Goal: Task Accomplishment & Management: Complete application form

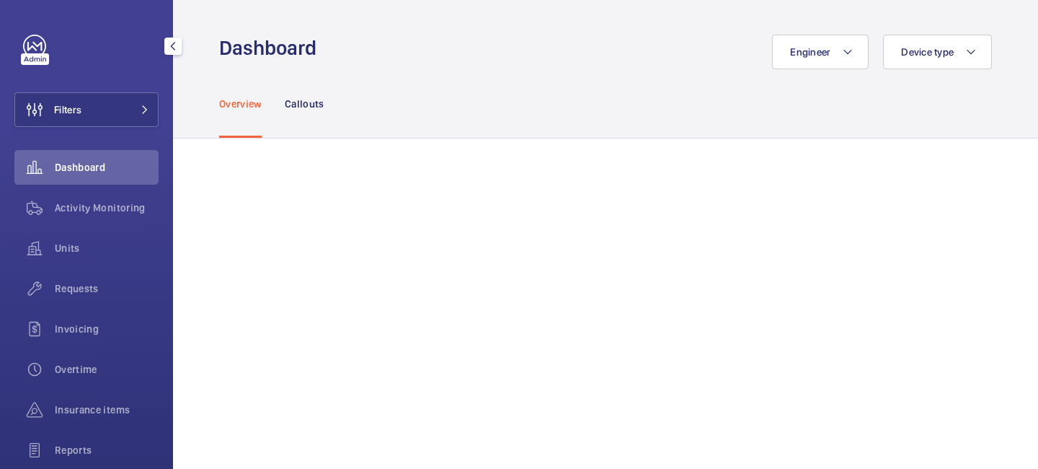
click at [144, 115] on button "Filters" at bounding box center [86, 109] width 144 height 35
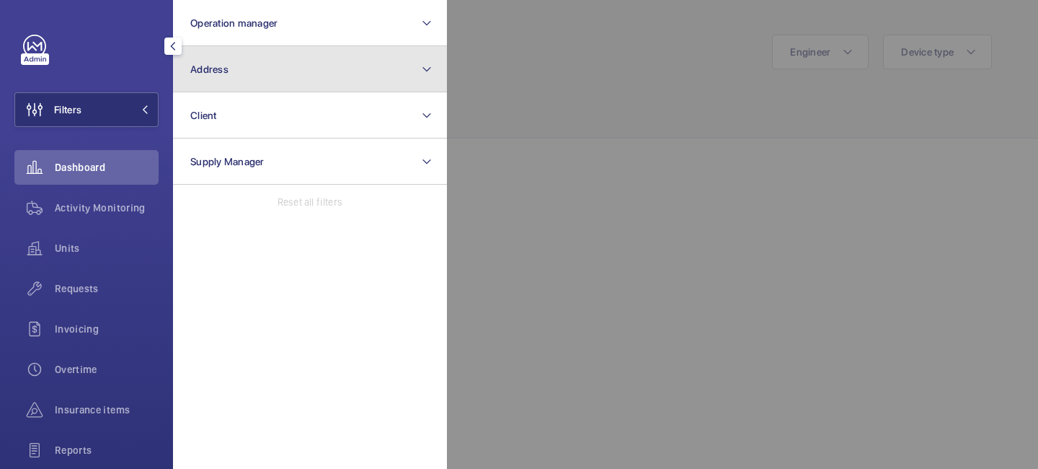
click at [242, 81] on button "Address" at bounding box center [310, 69] width 274 height 46
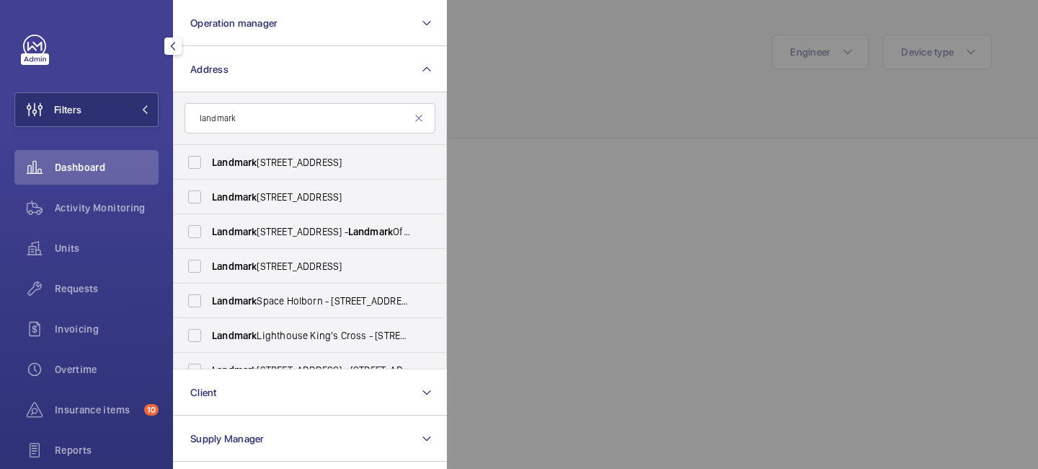
scroll to position [469, 0]
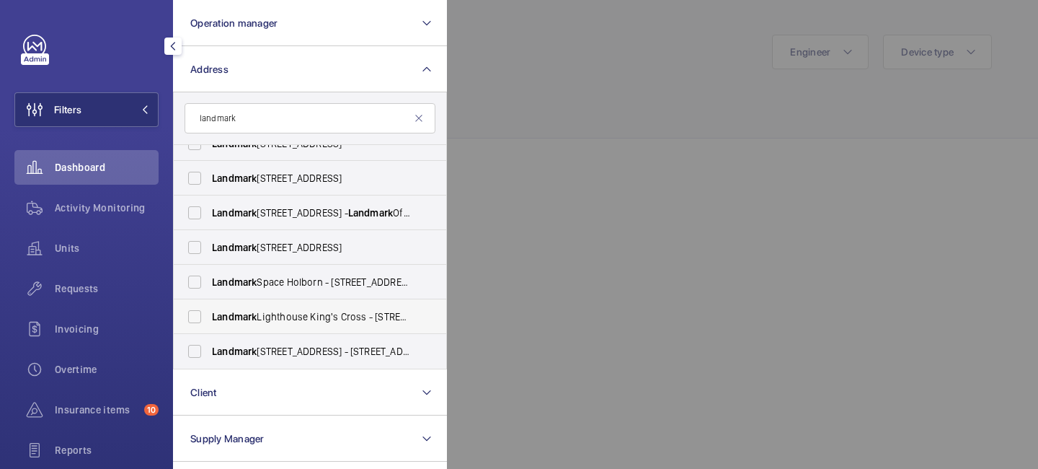
type input "landmark"
click at [302, 322] on span "Landmark Lighthouse [GEOGRAPHIC_DATA] - [STREET_ADDRESS]" at bounding box center [311, 316] width 198 height 14
click at [209, 322] on input "Landmark Lighthouse [GEOGRAPHIC_DATA] - [STREET_ADDRESS]" at bounding box center [194, 316] width 29 height 29
checkbox input "true"
click at [568, 106] on div at bounding box center [966, 234] width 1038 height 469
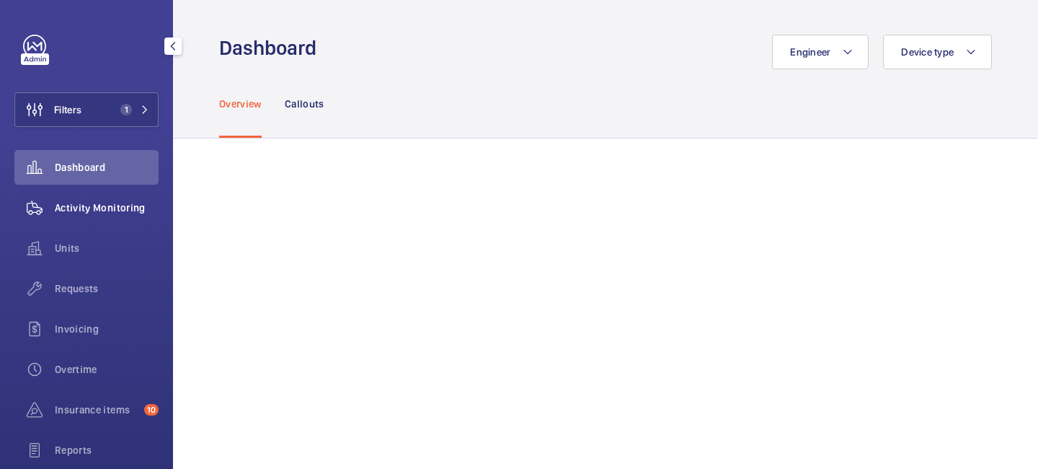
click at [120, 214] on span "Activity Monitoring" at bounding box center [107, 207] width 104 height 14
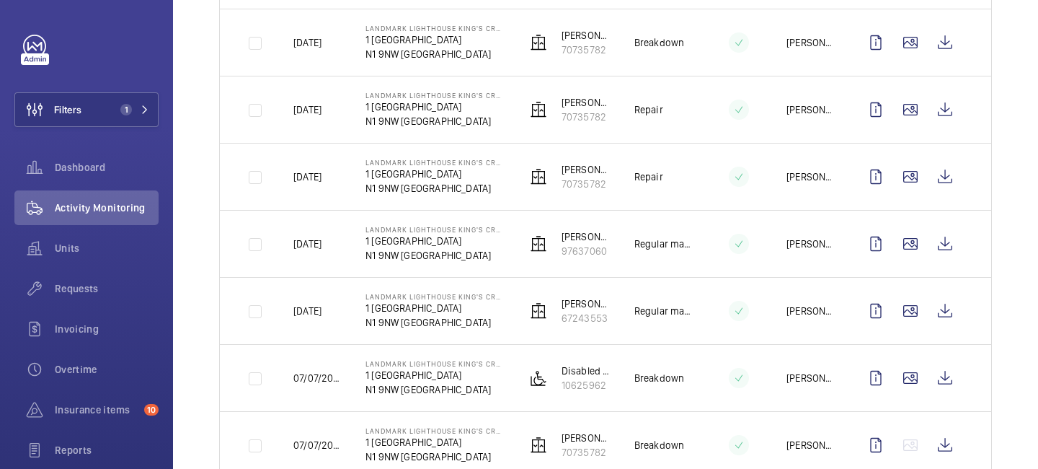
scroll to position [437, 0]
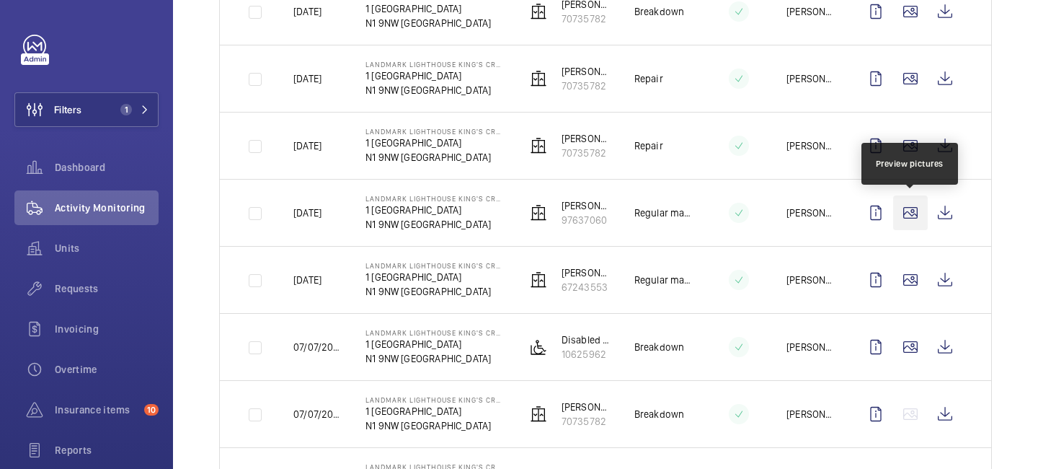
click at [915, 216] on wm-front-icon-button at bounding box center [910, 212] width 35 height 35
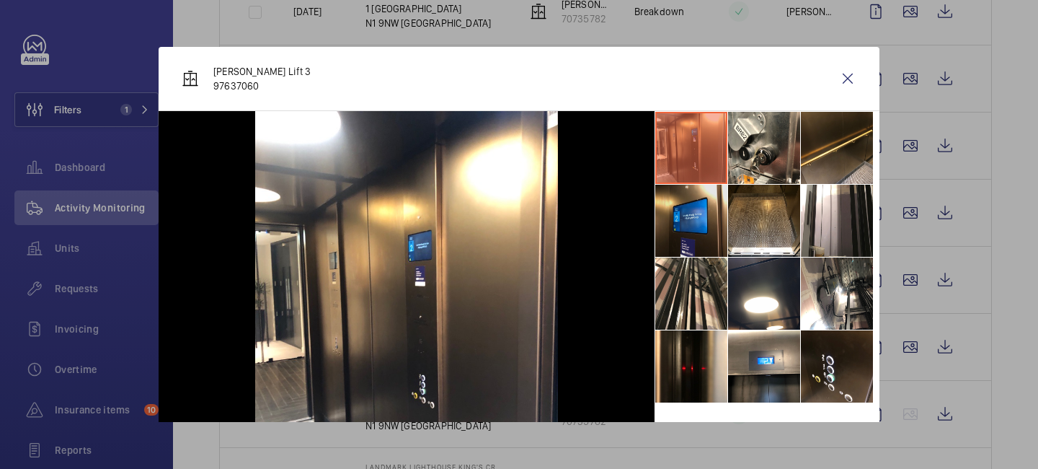
click at [718, 224] on li at bounding box center [691, 221] width 72 height 72
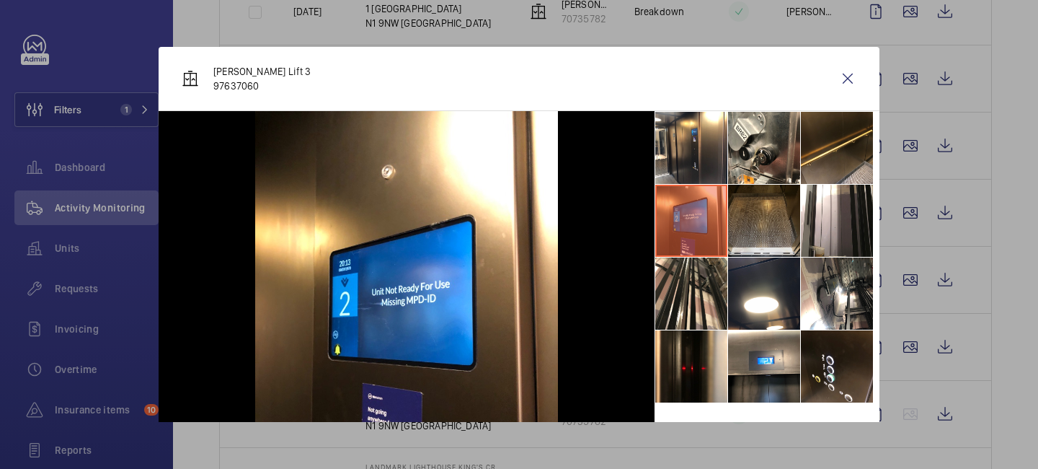
click at [787, 218] on li at bounding box center [764, 221] width 72 height 72
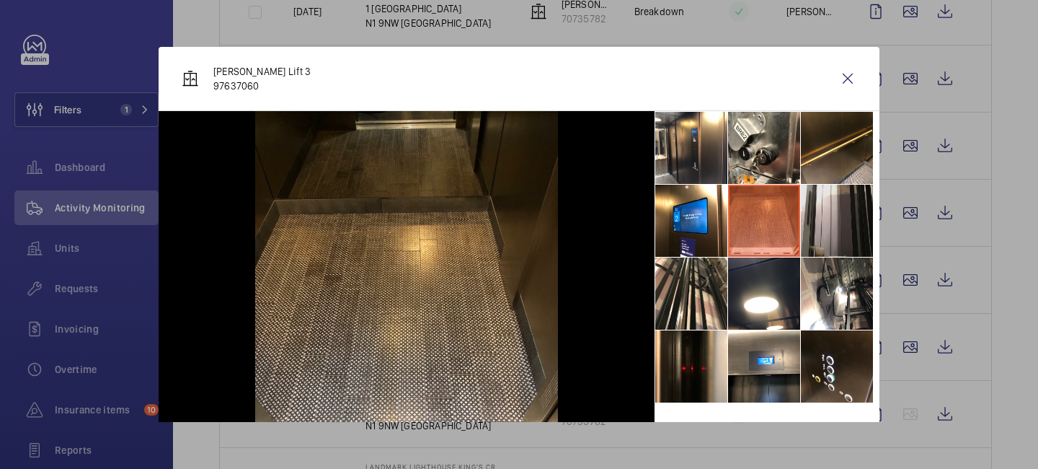
click at [855, 217] on li at bounding box center [837, 221] width 72 height 72
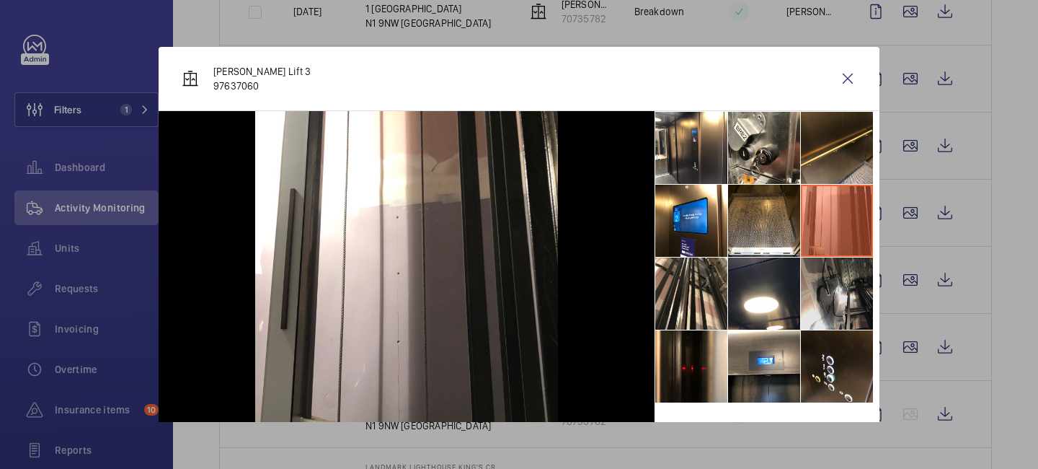
click at [836, 286] on li at bounding box center [837, 293] width 72 height 72
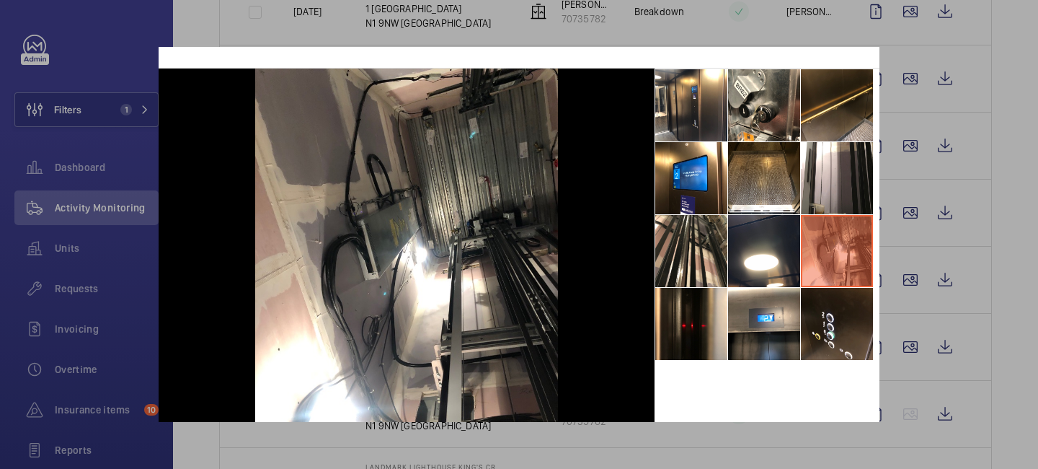
scroll to position [93, 0]
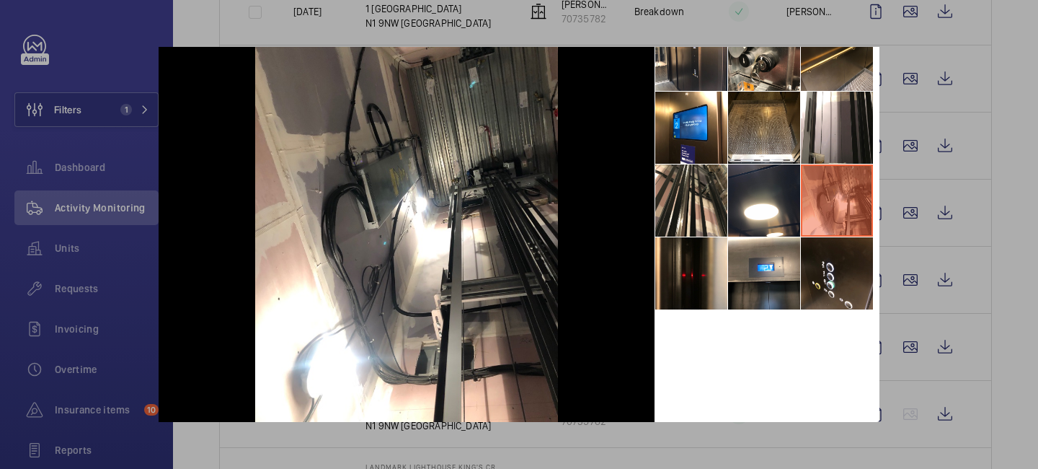
click at [836, 286] on li at bounding box center [837, 273] width 72 height 72
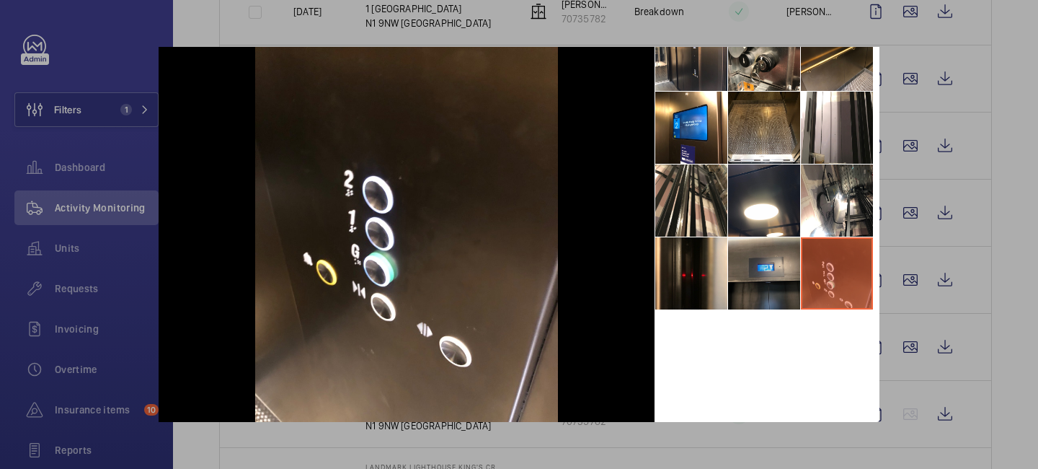
click at [776, 275] on li at bounding box center [764, 273] width 72 height 72
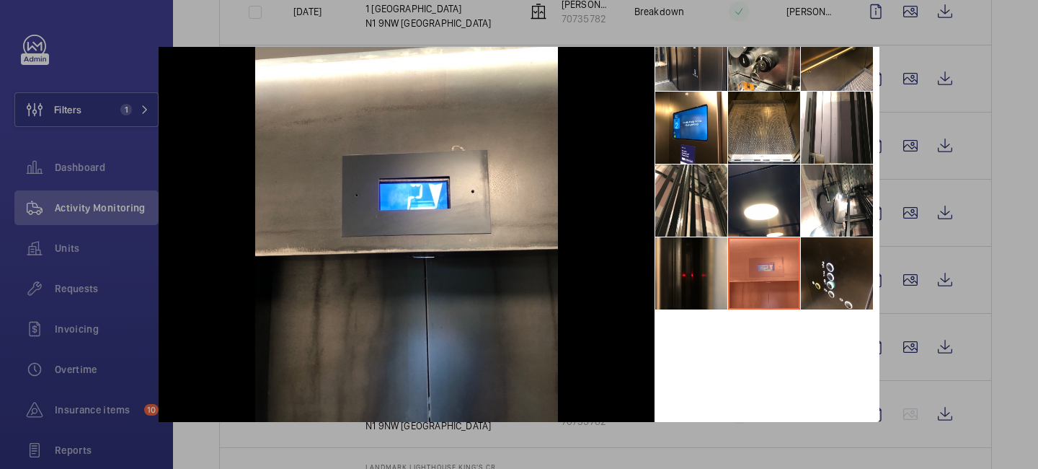
click at [698, 275] on li at bounding box center [691, 273] width 72 height 72
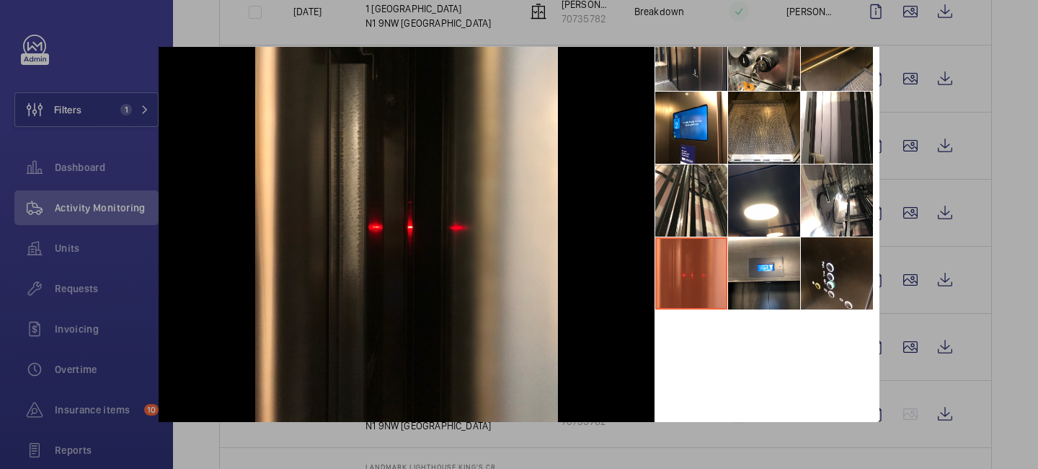
scroll to position [0, 0]
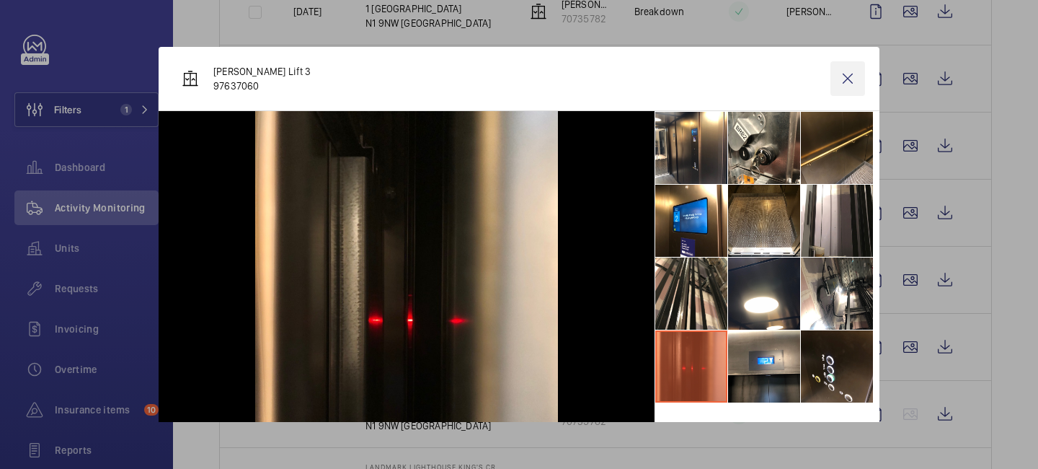
click at [852, 79] on wm-front-icon-button at bounding box center [848, 78] width 35 height 35
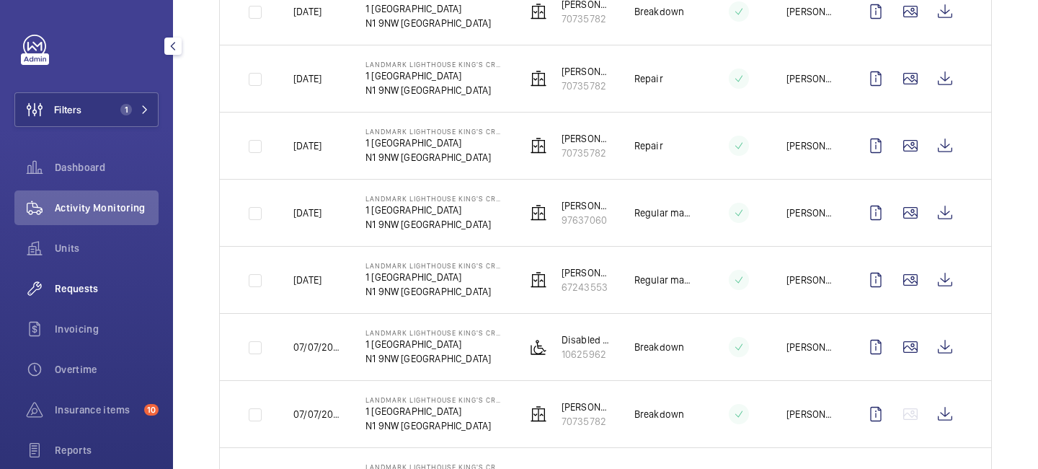
click at [97, 286] on span "Requests" at bounding box center [107, 288] width 104 height 14
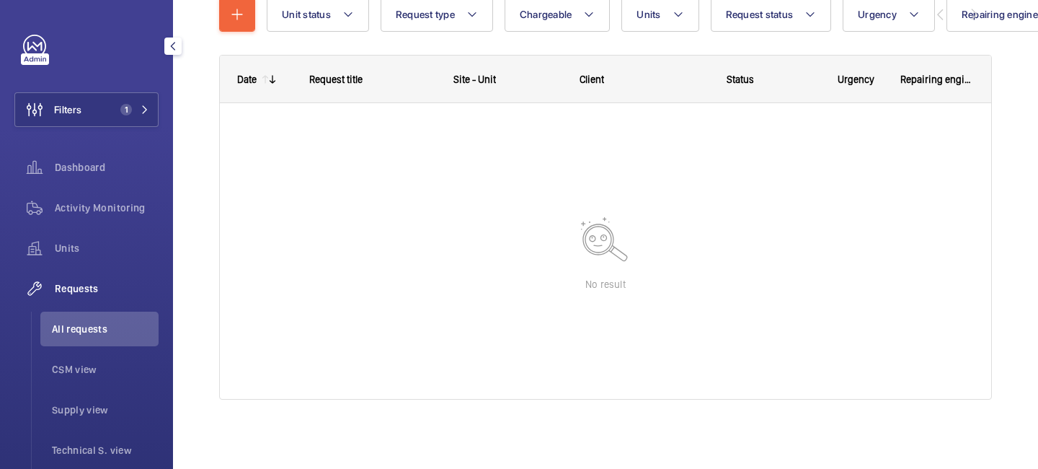
scroll to position [181, 0]
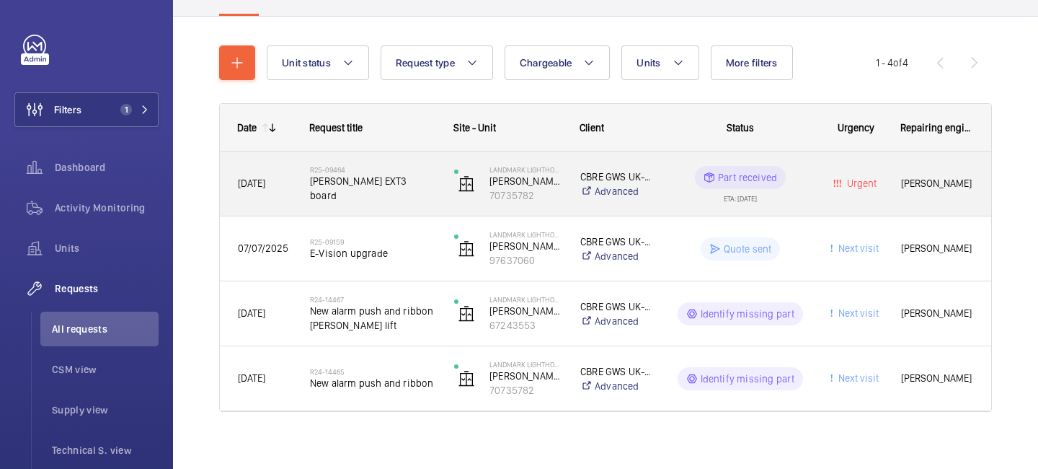
scroll to position [145, 0]
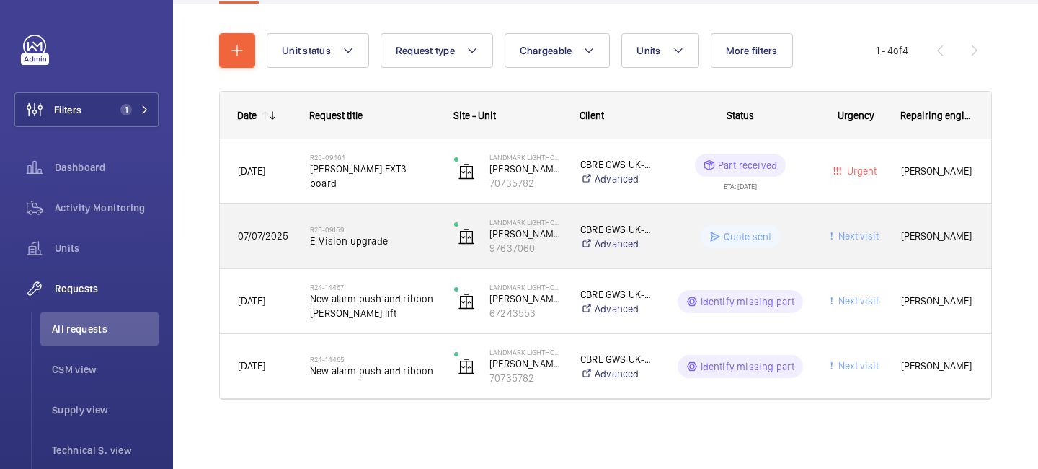
click at [374, 241] on span "E-Vision upgrade" at bounding box center [372, 241] width 125 height 14
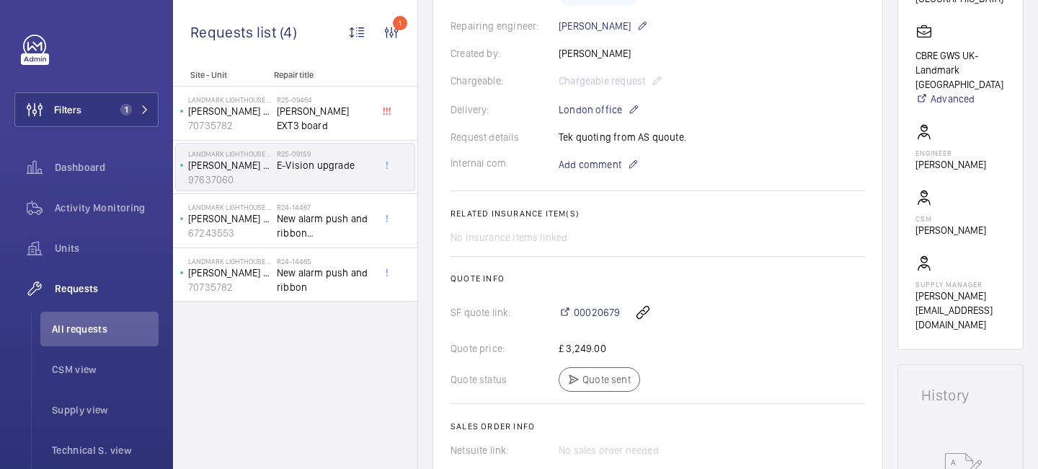
scroll to position [322, 0]
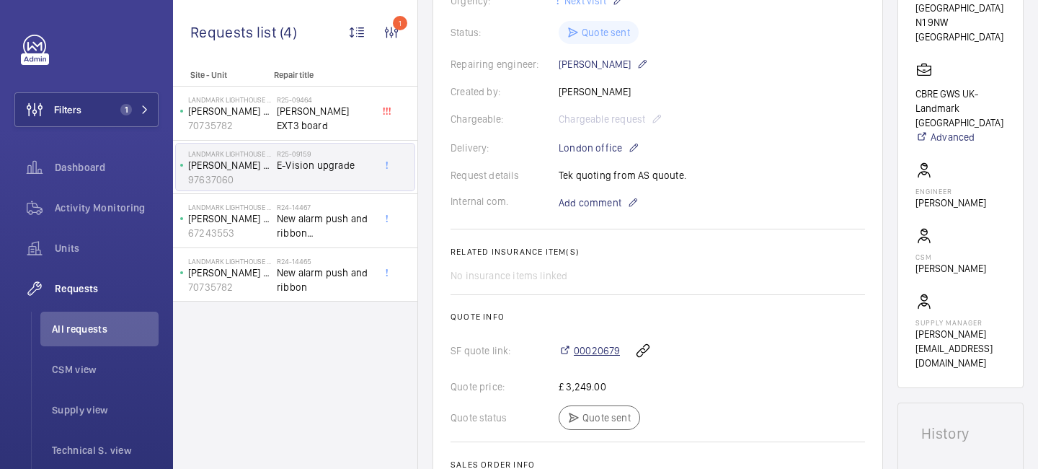
click at [586, 348] on span "00020679" at bounding box center [597, 350] width 46 height 14
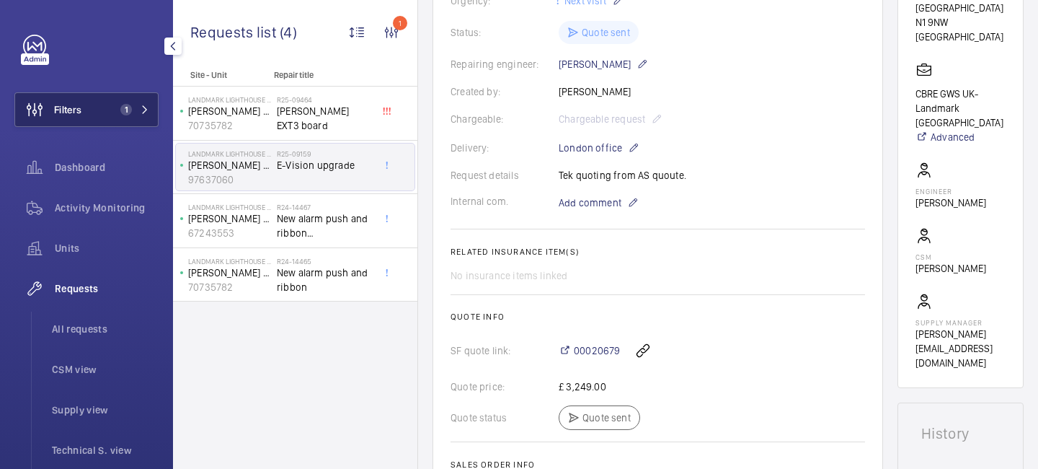
click at [146, 113] on mat-icon at bounding box center [145, 109] width 9 height 9
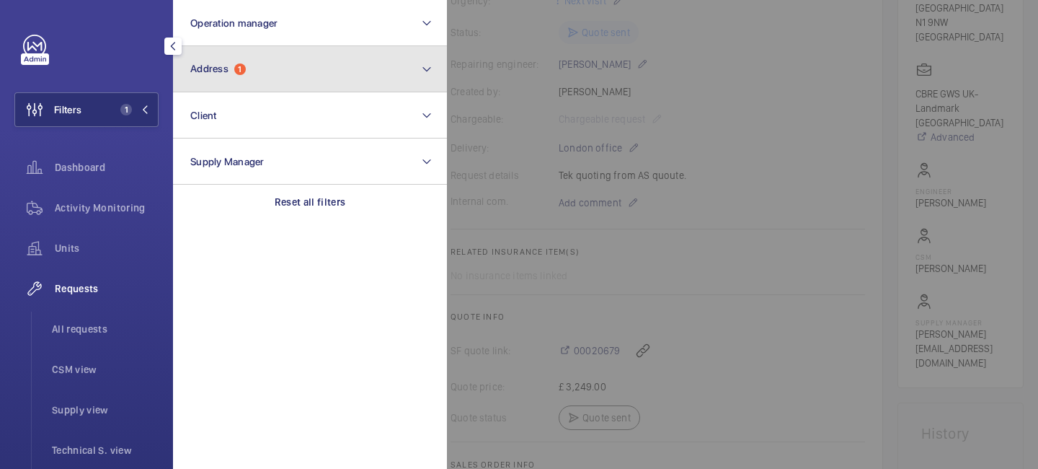
click at [246, 76] on button "Address 1" at bounding box center [310, 69] width 274 height 46
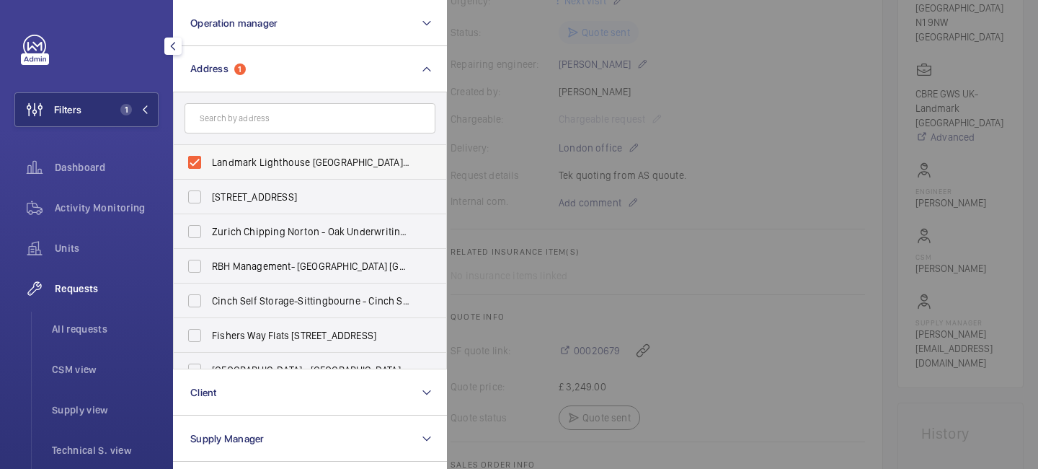
click at [198, 154] on label "Landmark Lighthouse [GEOGRAPHIC_DATA] - [STREET_ADDRESS]" at bounding box center [299, 162] width 251 height 35
click at [198, 154] on input "Landmark Lighthouse [GEOGRAPHIC_DATA] - [STREET_ADDRESS]" at bounding box center [194, 162] width 29 height 29
checkbox input "false"
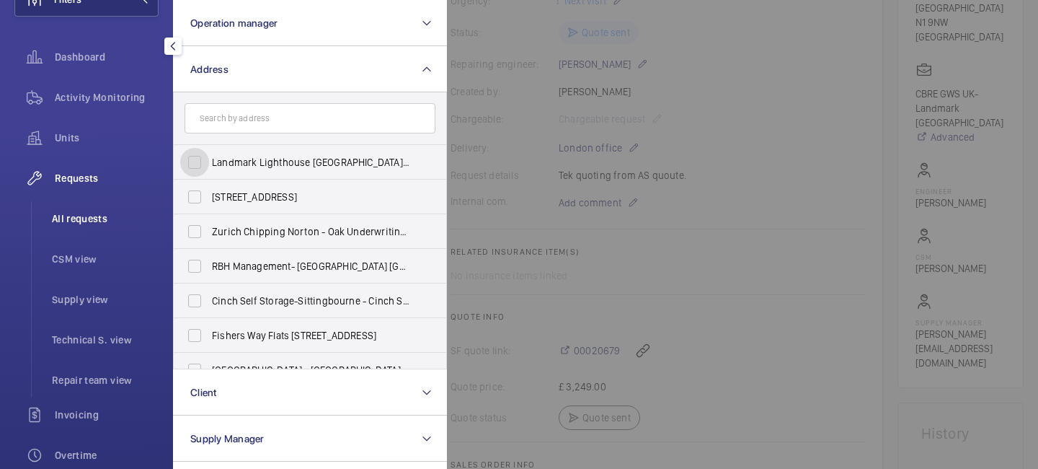
scroll to position [111, 0]
click at [141, 201] on li "All requests" at bounding box center [99, 217] width 118 height 35
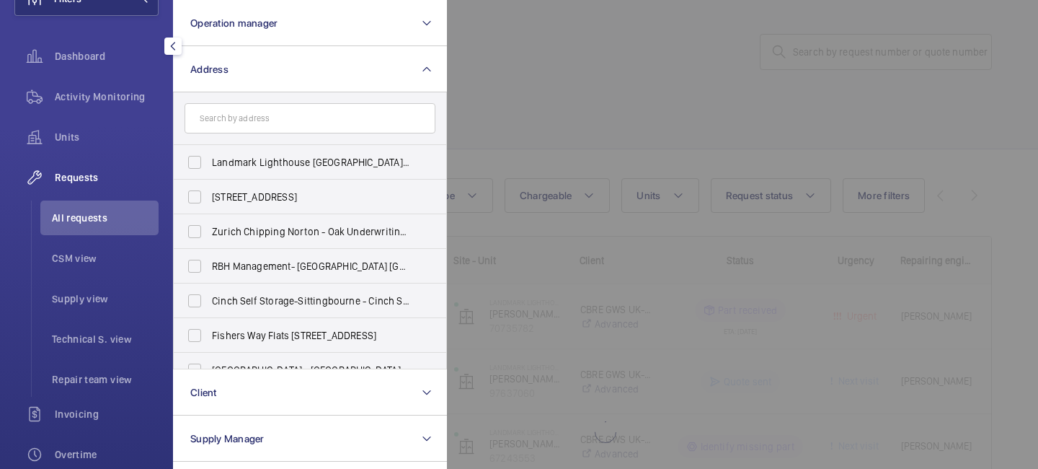
click at [109, 213] on span "All requests" at bounding box center [105, 218] width 107 height 14
click at [586, 59] on div at bounding box center [966, 234] width 1038 height 469
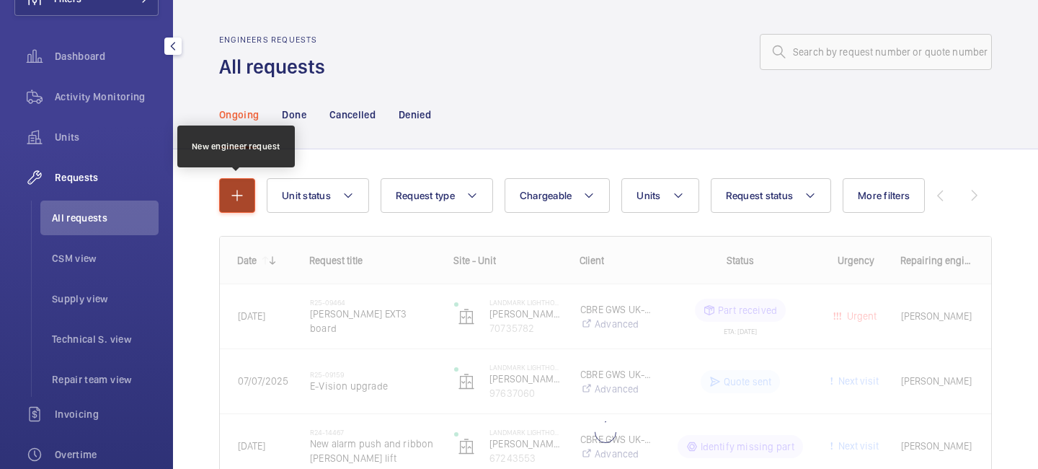
click at [242, 198] on mat-icon "button" at bounding box center [237, 195] width 17 height 17
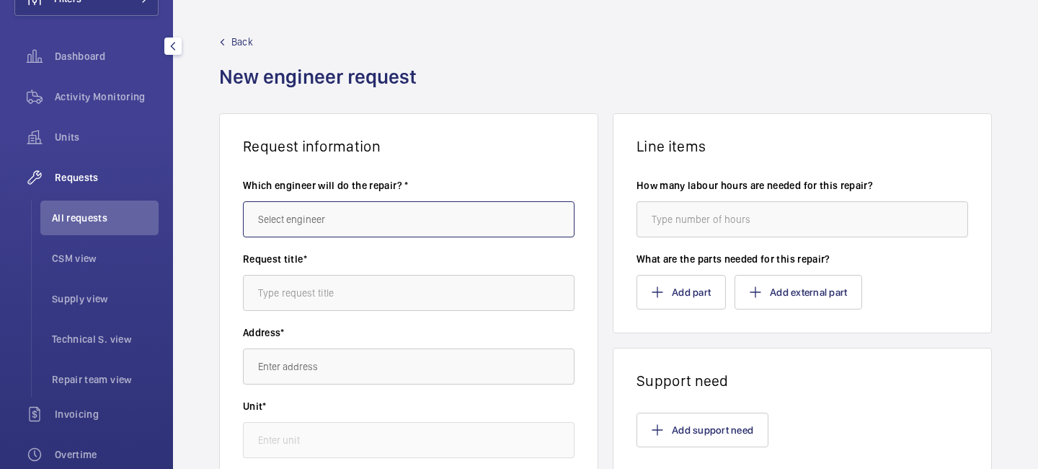
click at [339, 224] on input "text" at bounding box center [409, 219] width 332 height 36
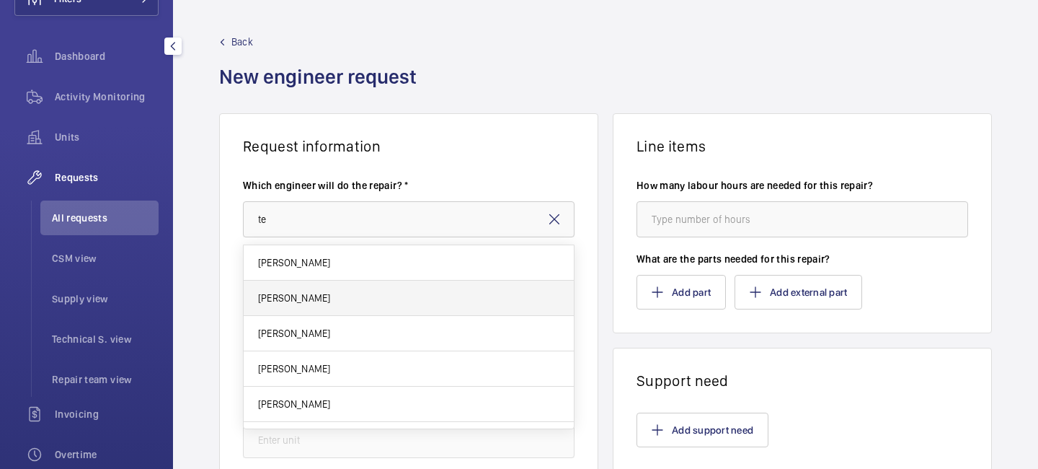
click at [343, 299] on mat-option "[PERSON_NAME]" at bounding box center [409, 298] width 330 height 35
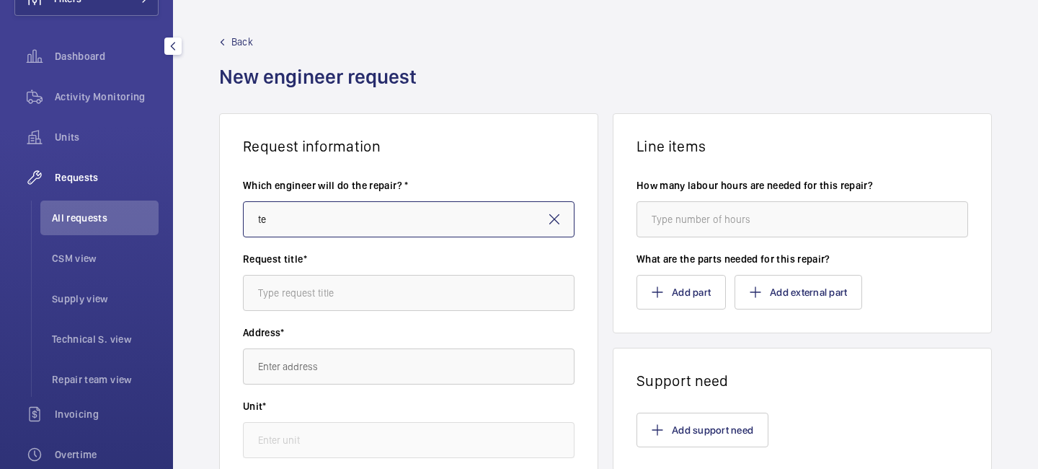
type input "[PERSON_NAME]"
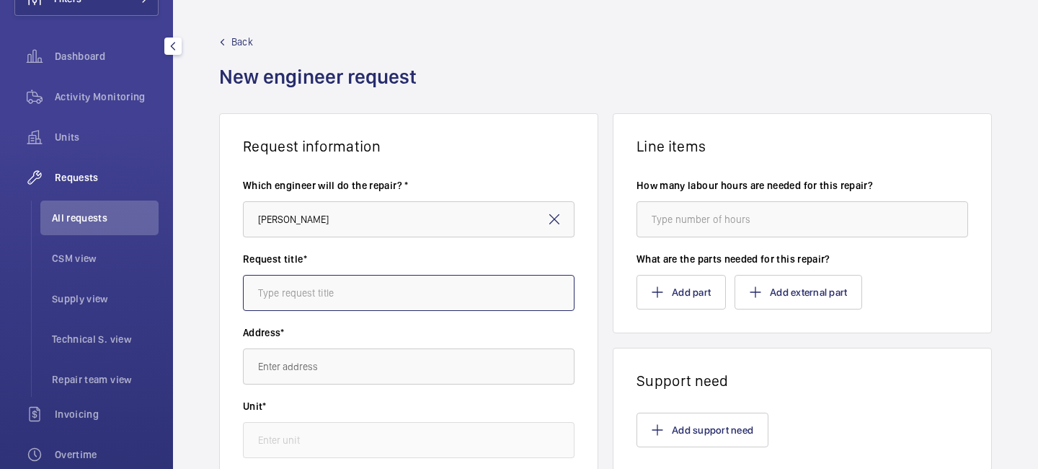
click at [343, 296] on input "text" at bounding box center [409, 293] width 332 height 36
type input "CCTV"
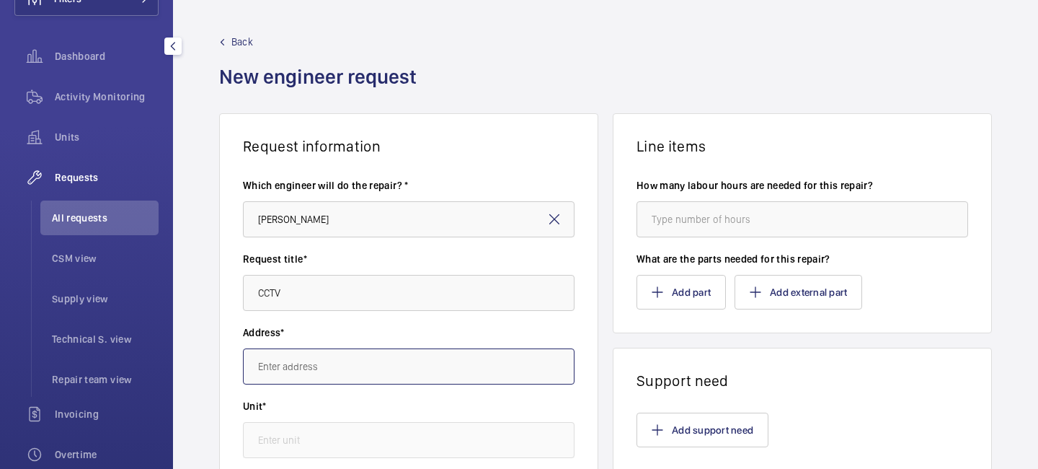
click at [333, 363] on input "text" at bounding box center [409, 366] width 332 height 36
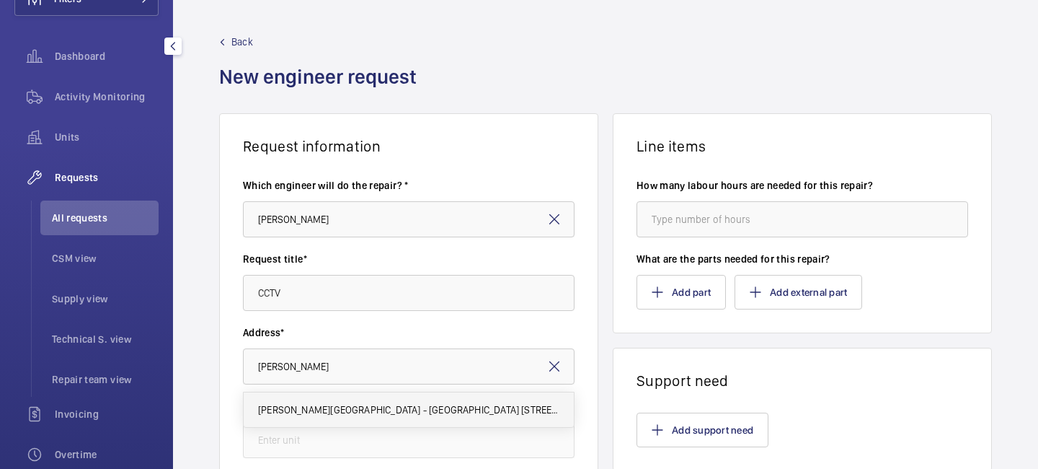
click at [361, 412] on span "[PERSON_NAME][GEOGRAPHIC_DATA] - [GEOGRAPHIC_DATA] [STREET_ADDRESS]" at bounding box center [408, 409] width 301 height 14
type input "[PERSON_NAME][GEOGRAPHIC_DATA] - [GEOGRAPHIC_DATA] [STREET_ADDRESS]"
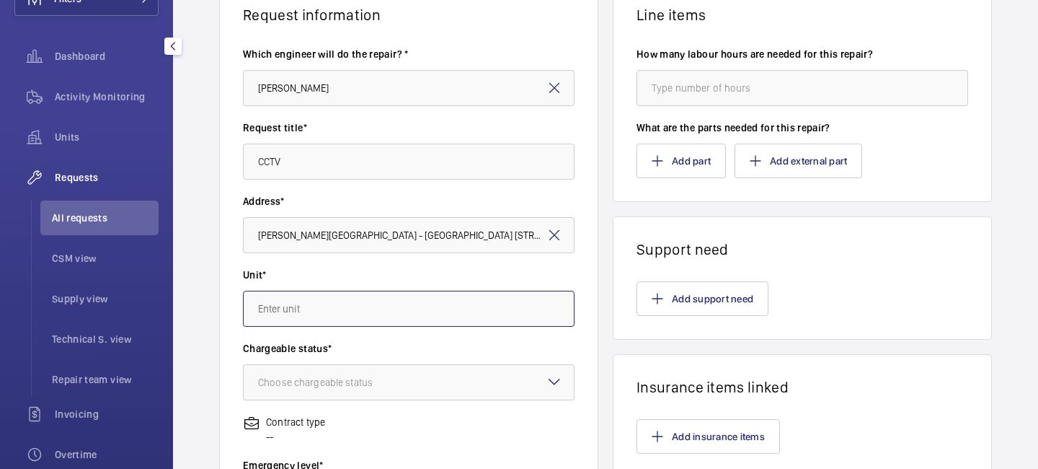
click at [355, 321] on input "text" at bounding box center [409, 309] width 332 height 36
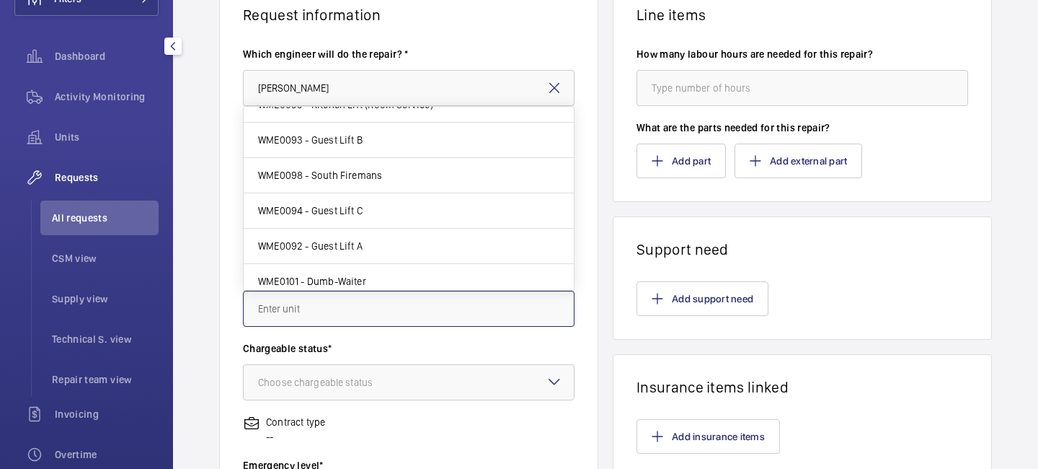
scroll to position [169, 0]
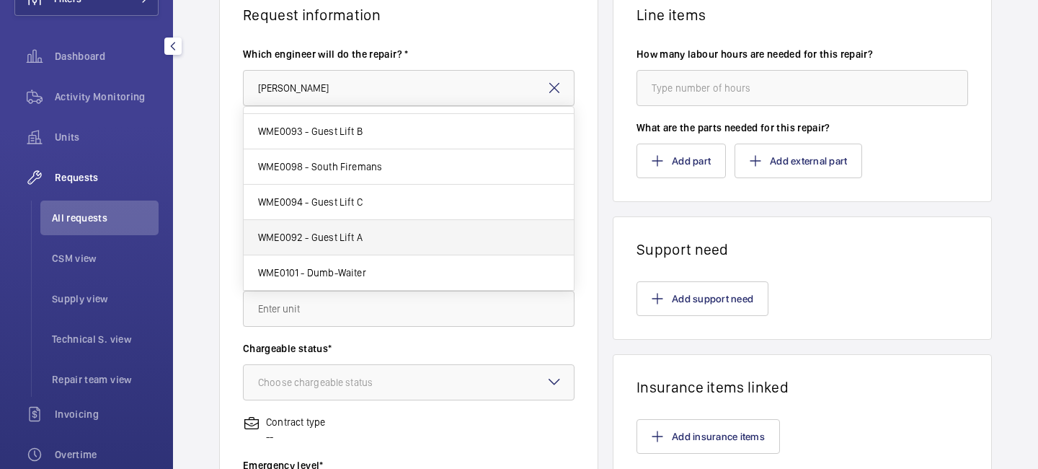
click at [393, 241] on mat-option "WME0092 - Guest Lift A" at bounding box center [409, 237] width 330 height 35
type input "WME0092 - Guest Lift A"
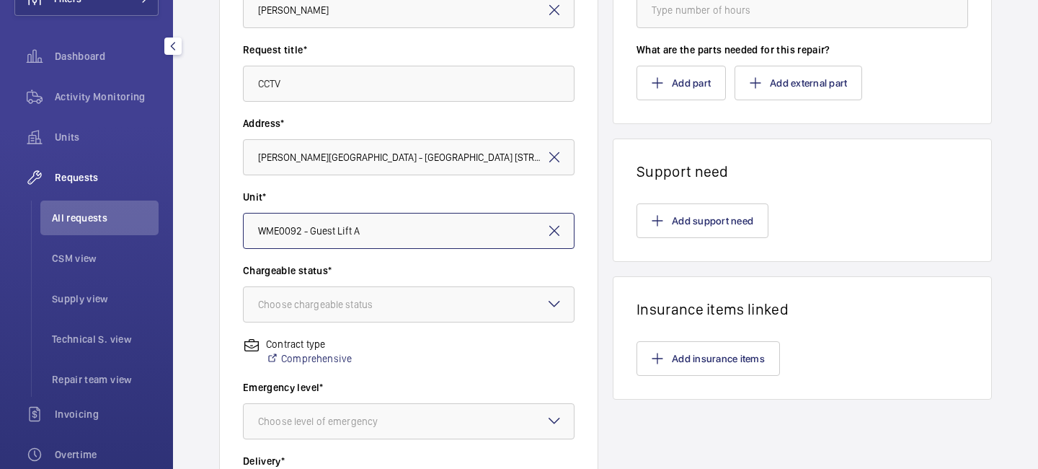
scroll to position [247, 0]
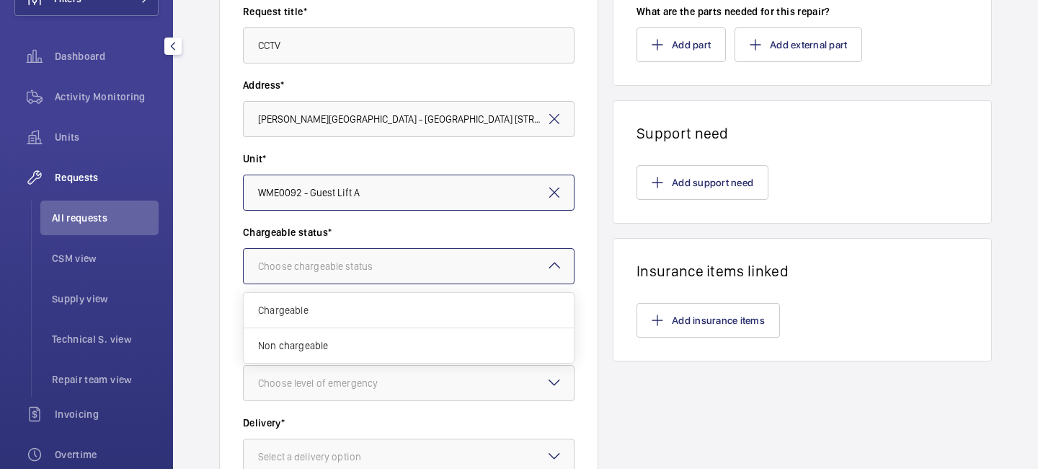
click at [389, 259] on div "Choose chargeable status" at bounding box center [333, 266] width 151 height 14
click at [379, 310] on span "Chargeable" at bounding box center [408, 310] width 301 height 14
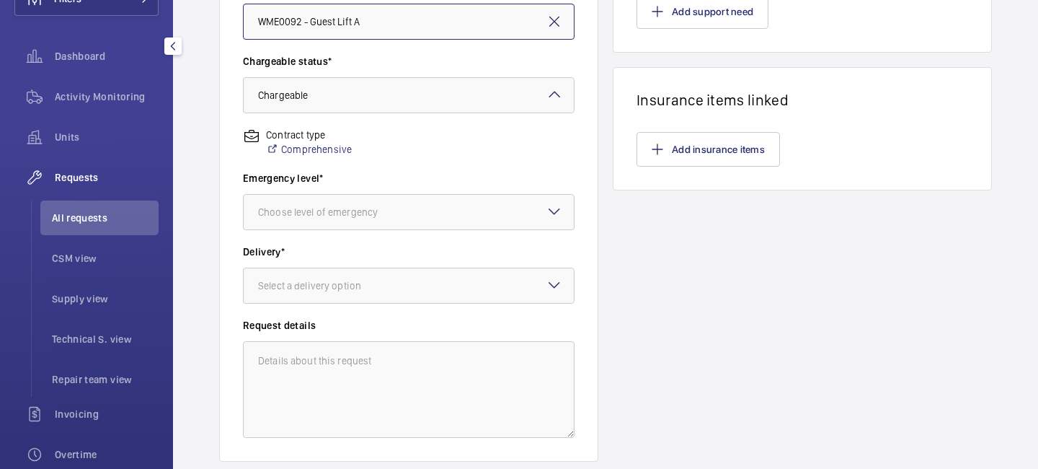
scroll to position [431, 0]
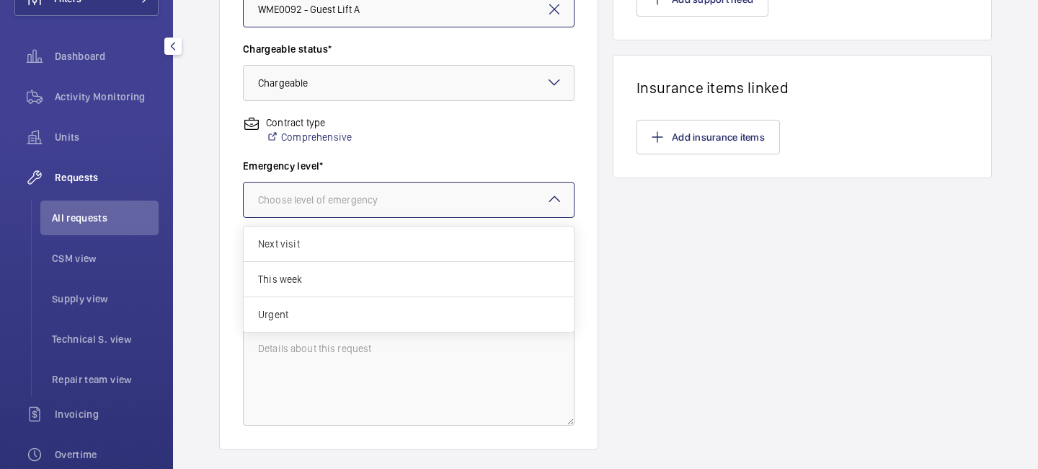
click at [385, 189] on div at bounding box center [409, 199] width 330 height 35
click at [374, 252] on div "Next visit" at bounding box center [409, 243] width 330 height 35
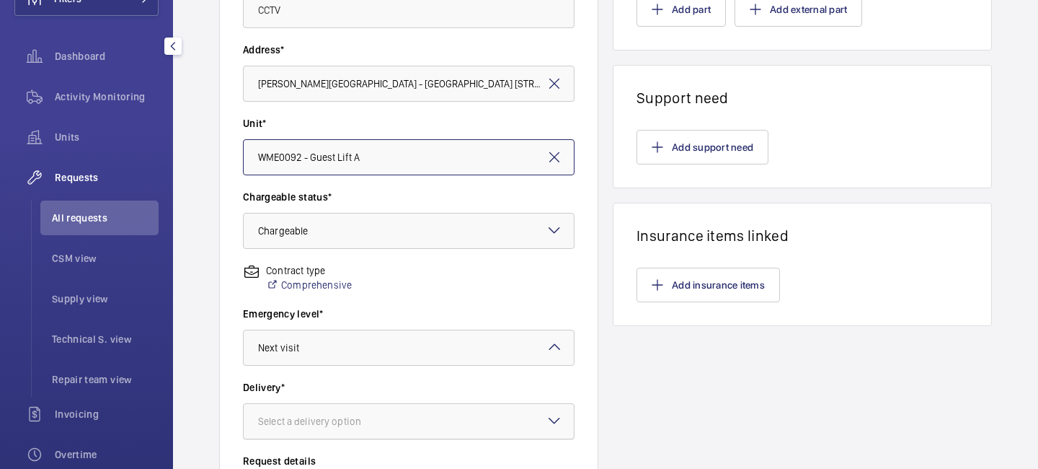
scroll to position [48, 0]
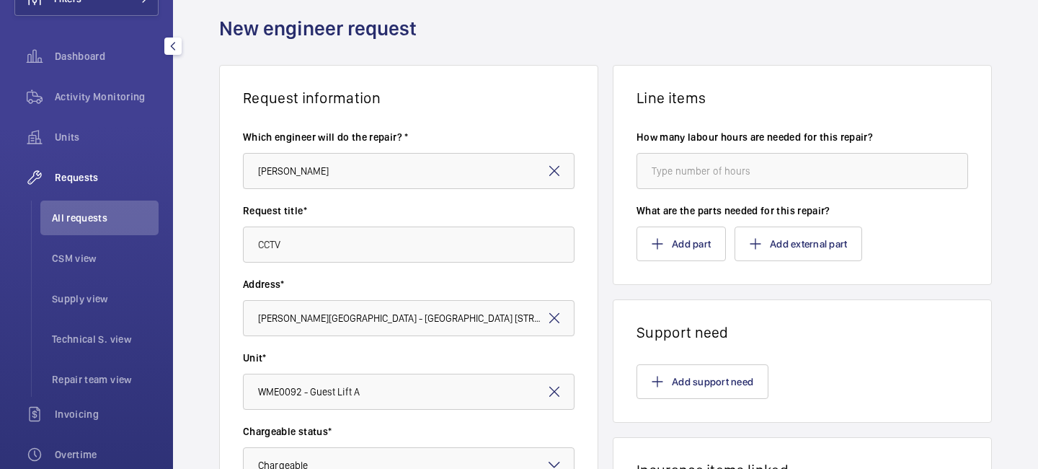
click at [481, 348] on div "Address* [PERSON_NAME][GEOGRAPHIC_DATA] - [GEOGRAPHIC_DATA] [STREET_ADDRESS]" at bounding box center [409, 314] width 332 height 74
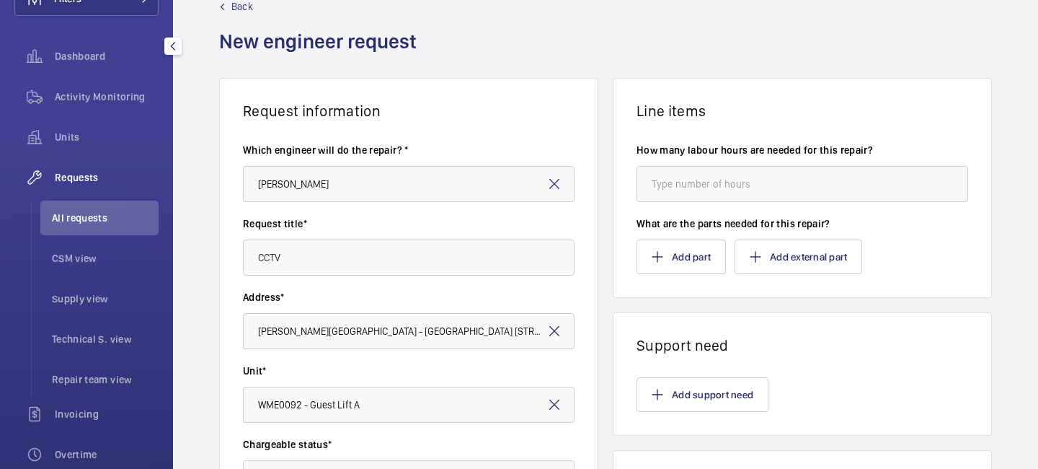
scroll to position [0, 0]
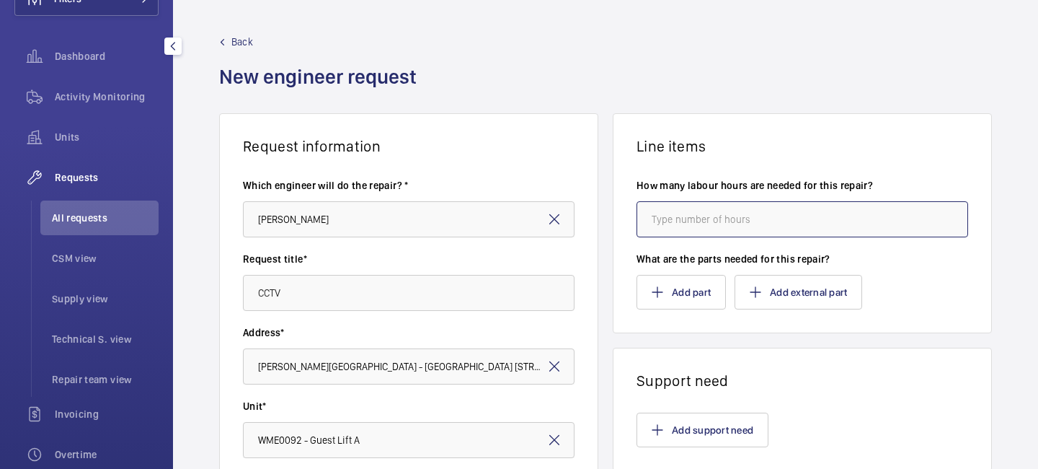
click at [691, 219] on input "number" at bounding box center [803, 219] width 332 height 36
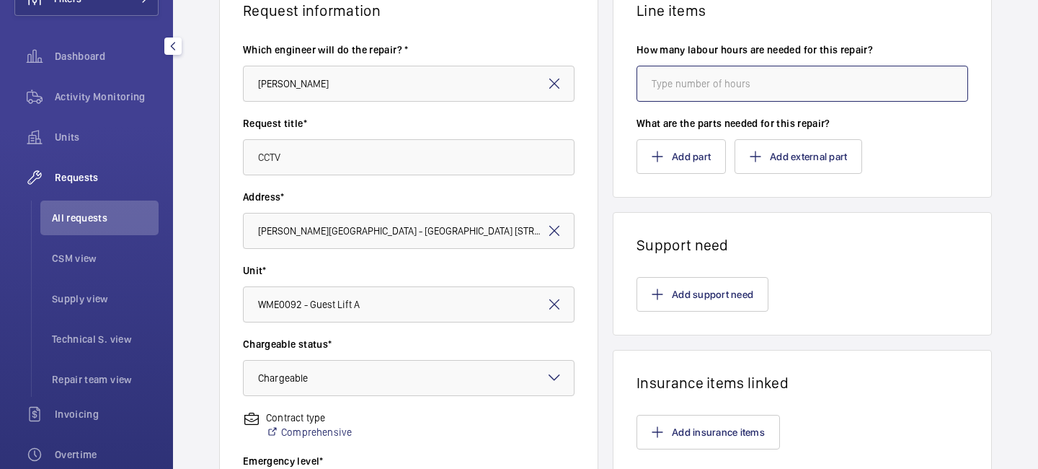
scroll to position [315, 0]
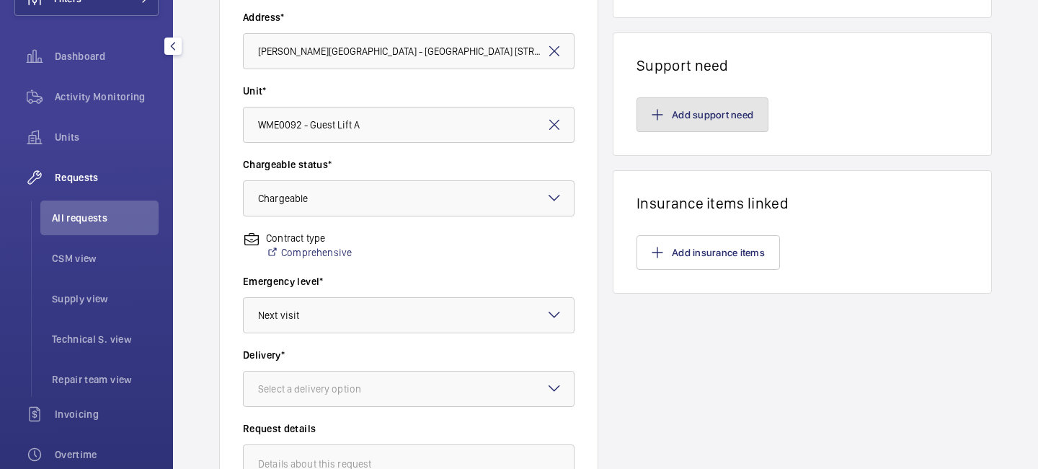
click at [683, 121] on button "Add support need" at bounding box center [703, 114] width 132 height 35
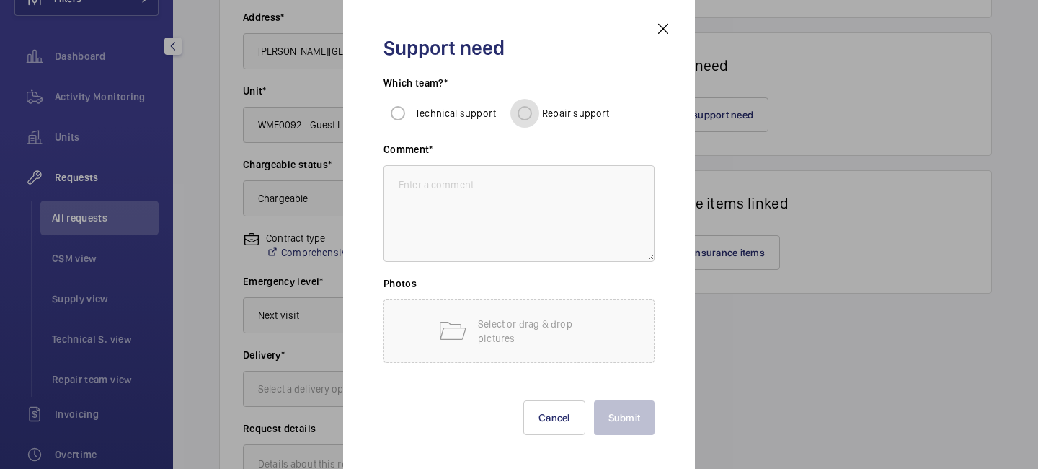
click at [529, 108] on input "Repair support" at bounding box center [525, 113] width 29 height 29
radio input "true"
click at [515, 195] on textarea at bounding box center [519, 213] width 271 height 97
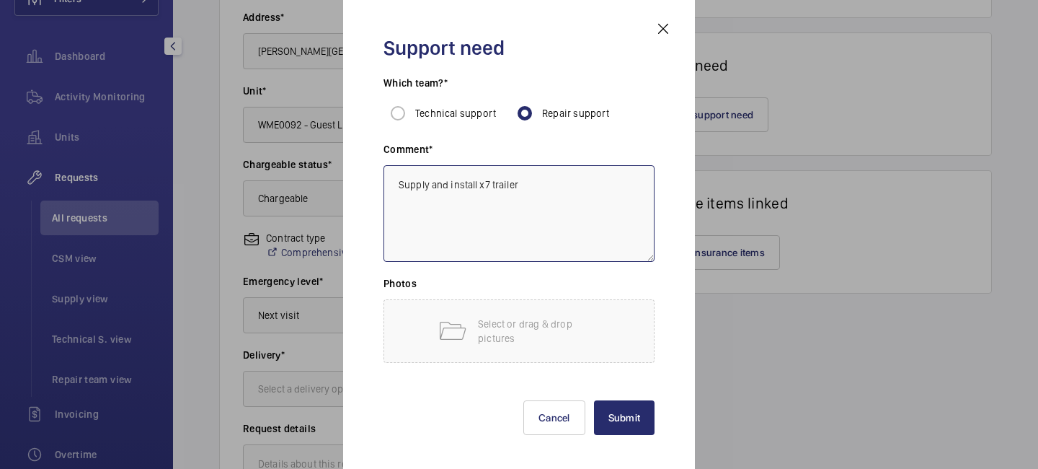
click at [492, 184] on textarea "Supply and install x7 trailer" at bounding box center [519, 213] width 271 height 97
type textarea "Supply and install x7 cat 6 trailer"
click at [634, 414] on button "Submit" at bounding box center [624, 417] width 61 height 35
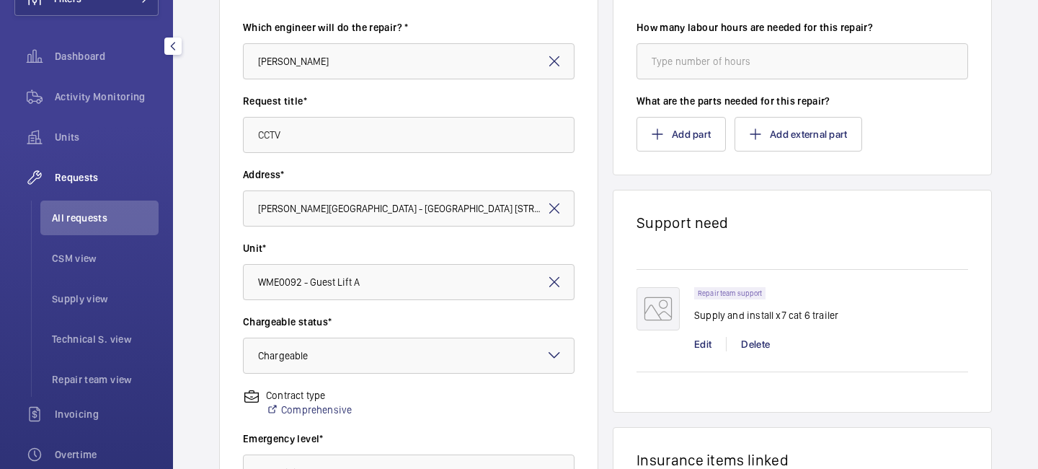
scroll to position [154, 0]
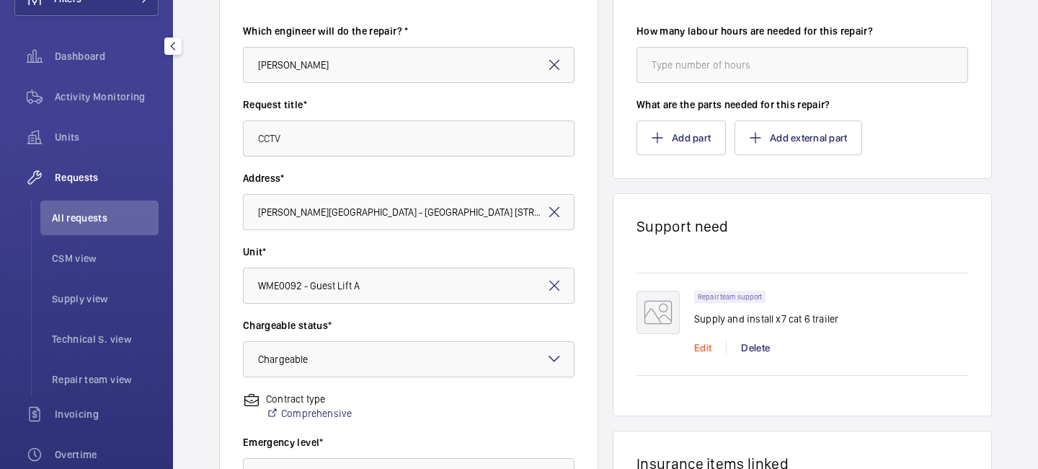
click at [699, 349] on div "Edit" at bounding box center [710, 347] width 32 height 14
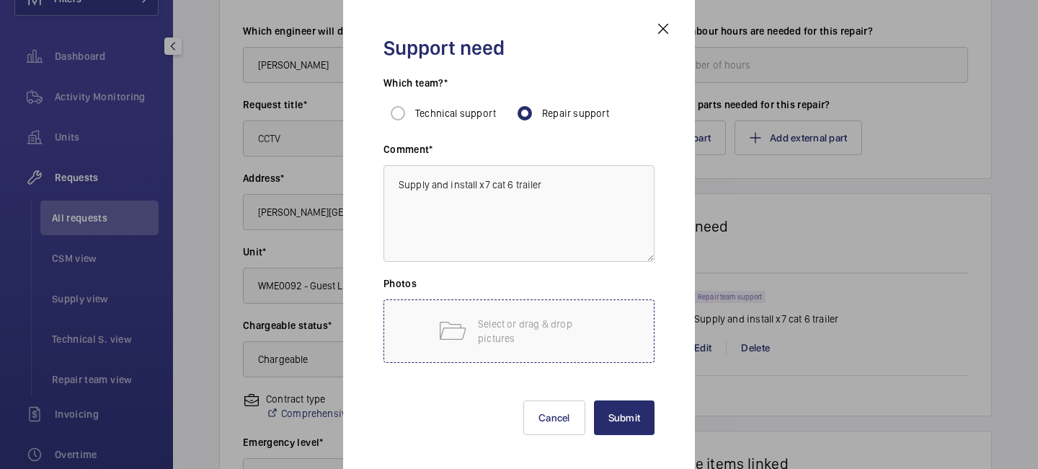
click at [529, 331] on p "Select or drag & drop pictures" at bounding box center [539, 331] width 123 height 29
click at [542, 411] on button "Cancel" at bounding box center [555, 417] width 62 height 35
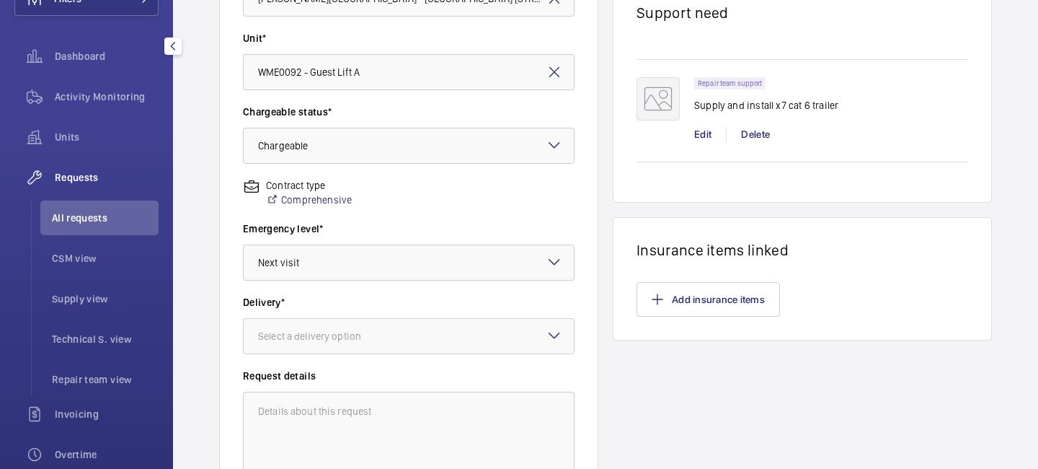
scroll to position [368, 0]
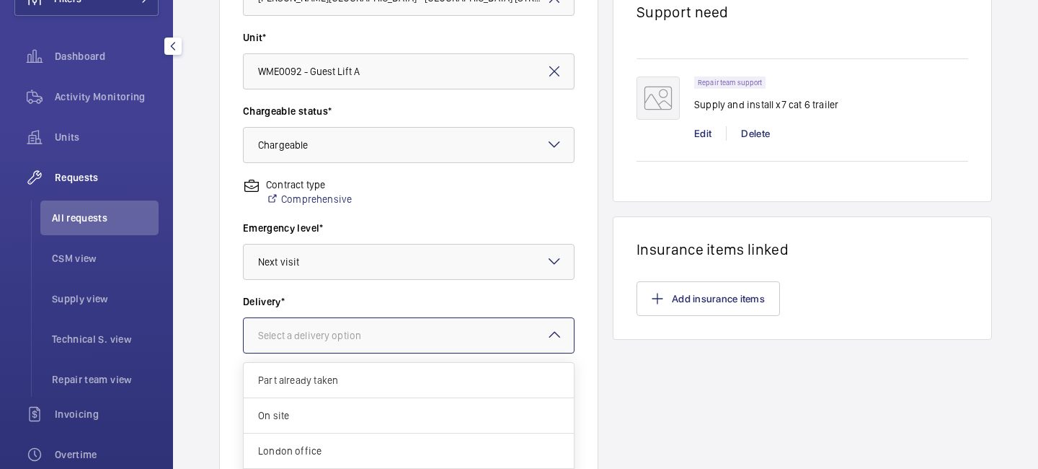
click at [467, 329] on div at bounding box center [409, 335] width 330 height 35
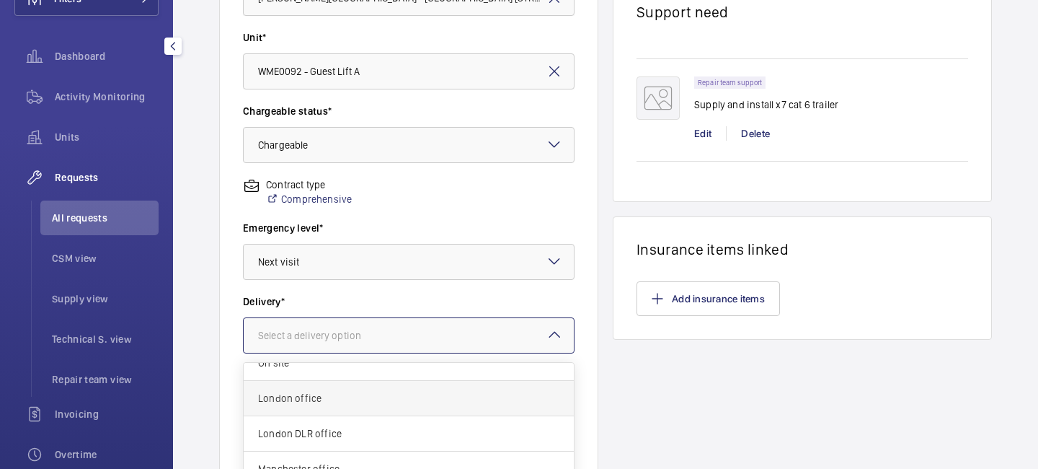
click at [435, 404] on span "London office" at bounding box center [408, 398] width 301 height 14
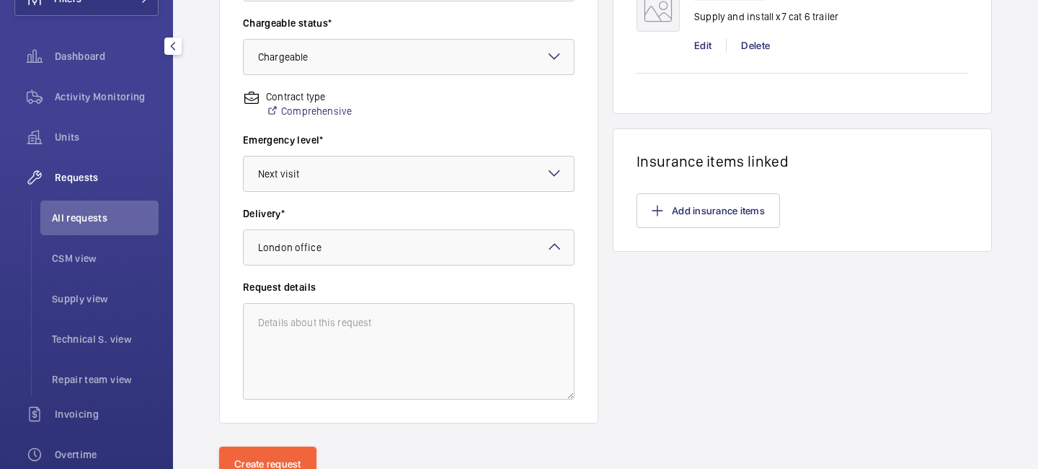
scroll to position [515, 0]
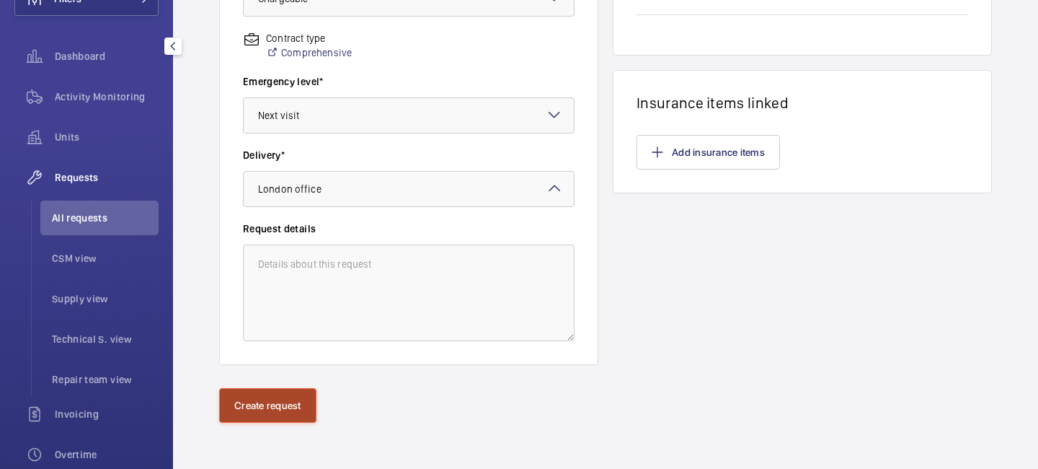
click at [279, 397] on button "Create request" at bounding box center [267, 405] width 97 height 35
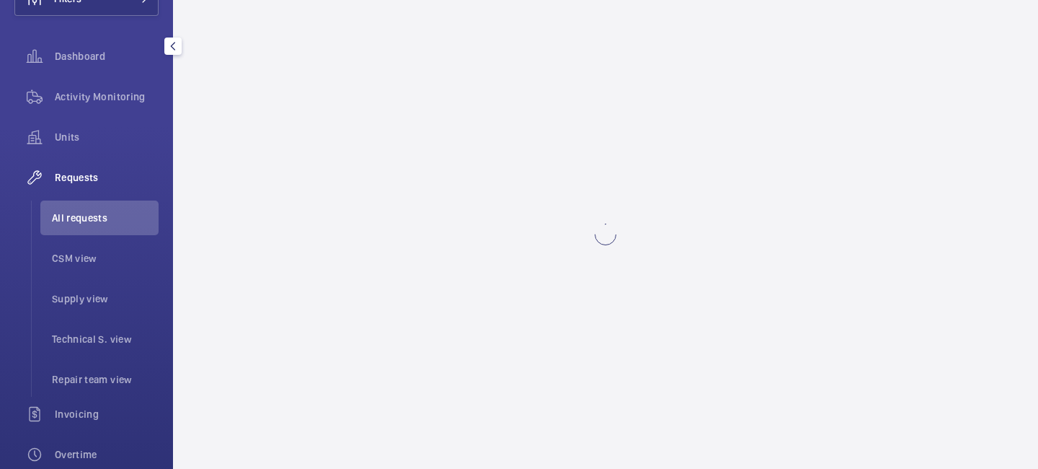
scroll to position [0, 0]
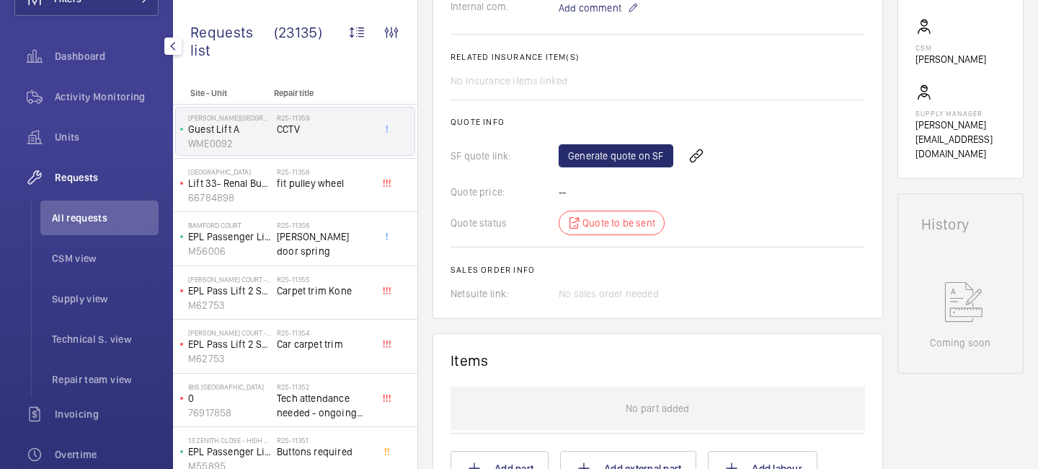
scroll to position [514, 0]
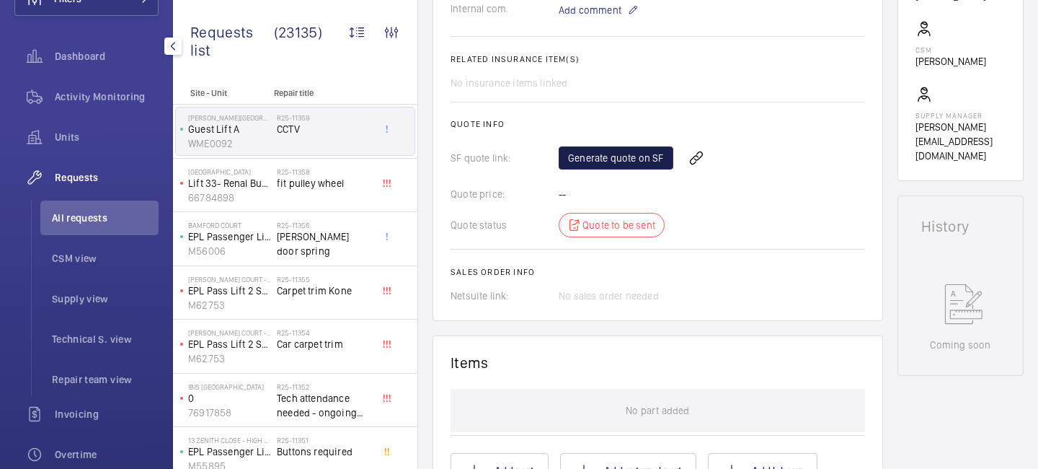
click at [609, 166] on link "Generate quote on SF" at bounding box center [616, 157] width 115 height 23
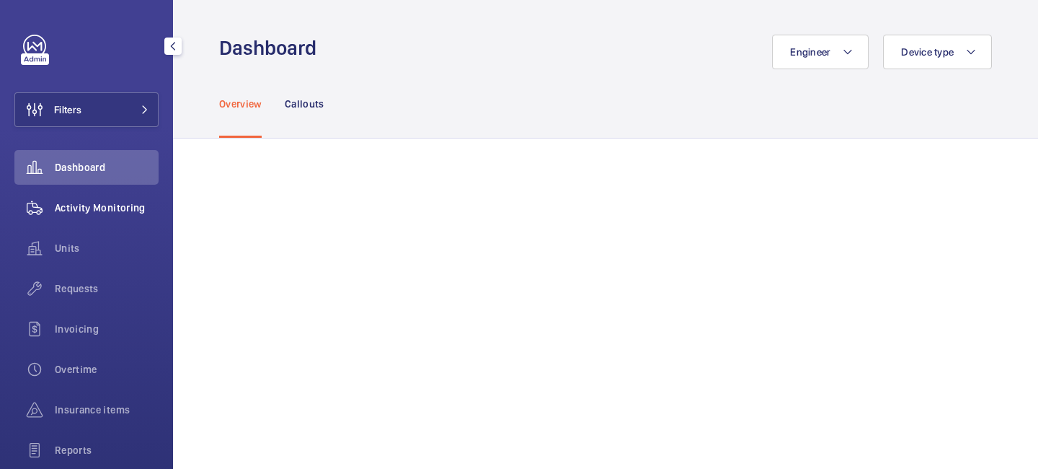
click at [135, 206] on span "Activity Monitoring" at bounding box center [107, 207] width 104 height 14
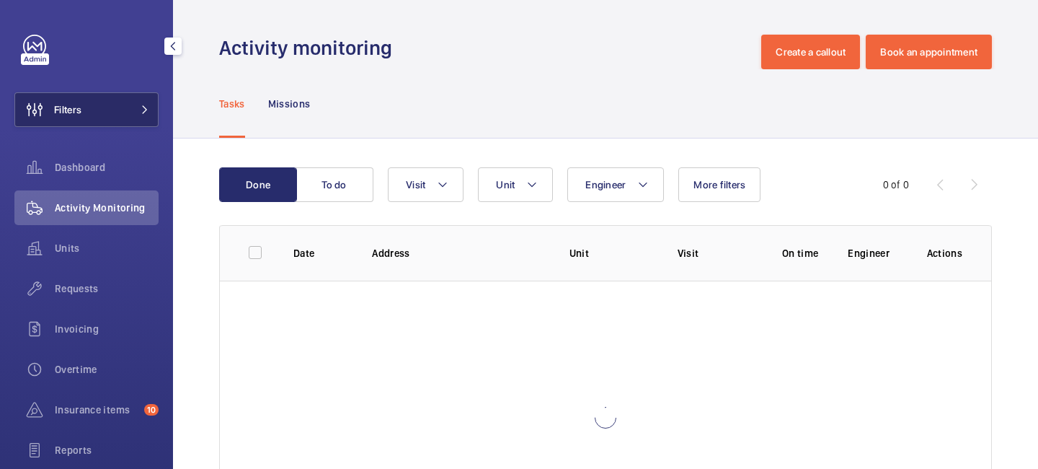
click at [142, 102] on button "Filters" at bounding box center [86, 109] width 144 height 35
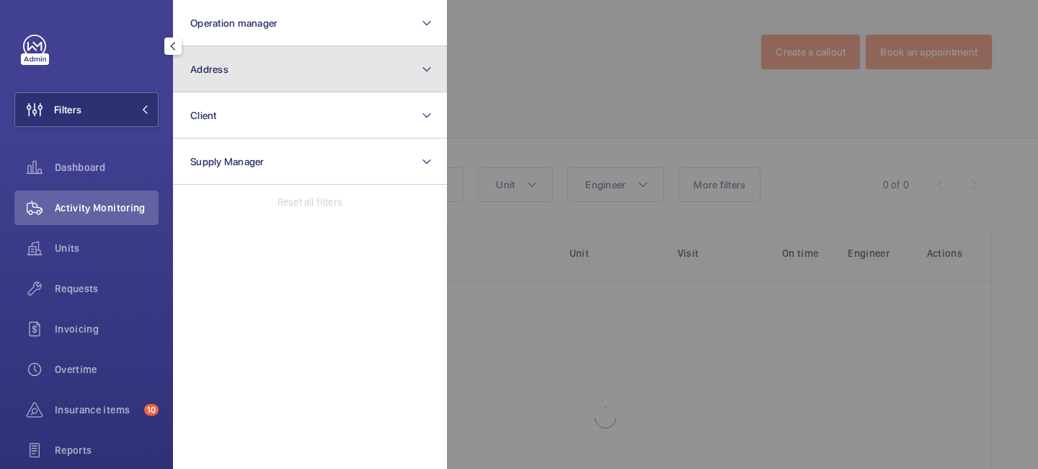
click at [242, 65] on button "Address" at bounding box center [310, 69] width 274 height 46
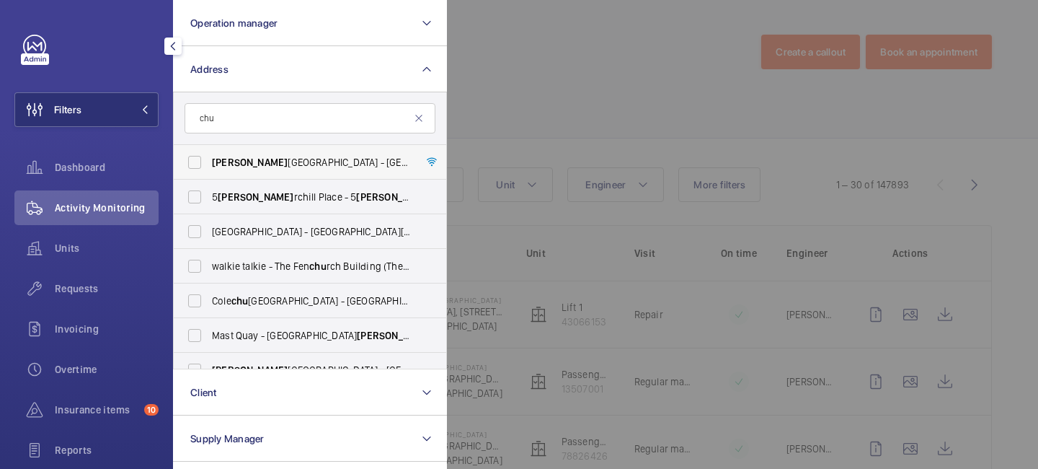
type input "chu"
click at [296, 160] on span "Chu rchill Hotel - The Hyatt Regency London - 30 Portman Square, LONDON W1H 7BH" at bounding box center [311, 162] width 198 height 14
click at [209, 160] on input "Chu rchill Hotel - The Hyatt Regency London - 30 Portman Square, LONDON W1H 7BH" at bounding box center [194, 162] width 29 height 29
checkbox input "true"
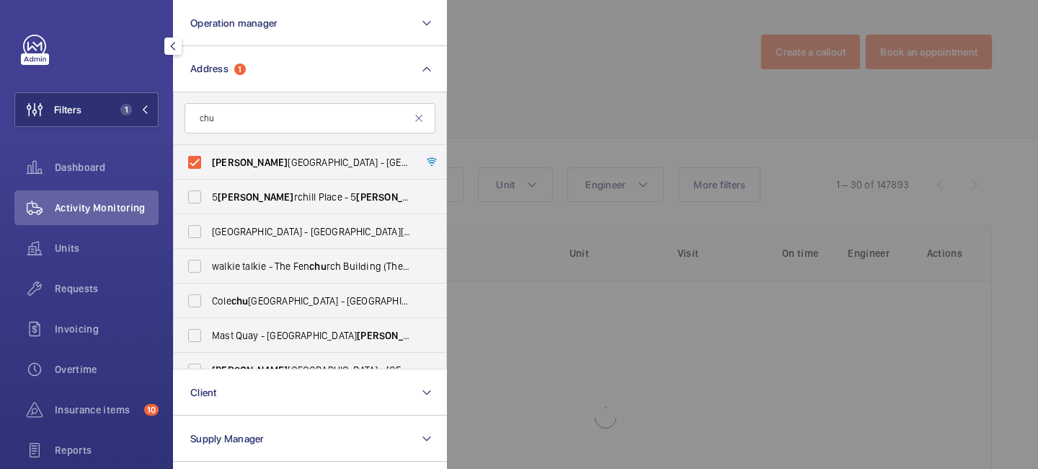
click at [537, 102] on div at bounding box center [966, 234] width 1038 height 469
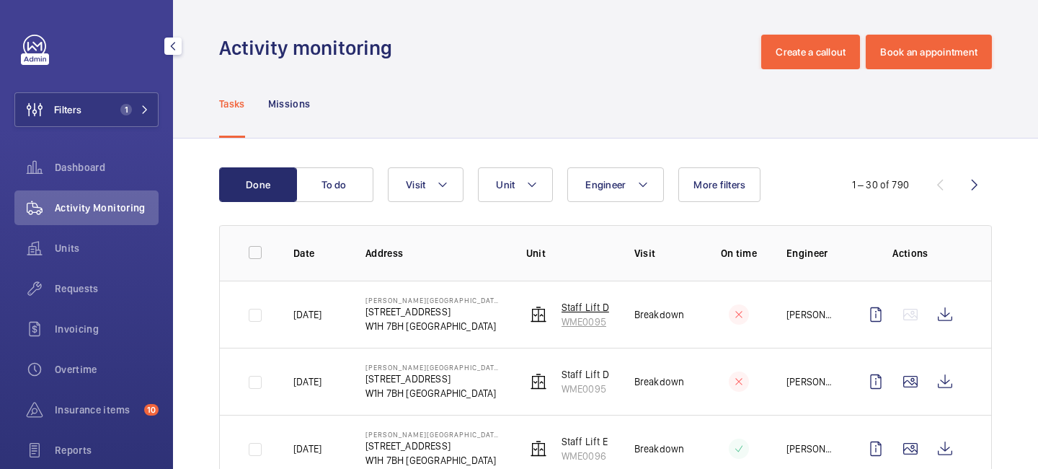
click at [538, 317] on img at bounding box center [538, 314] width 17 height 17
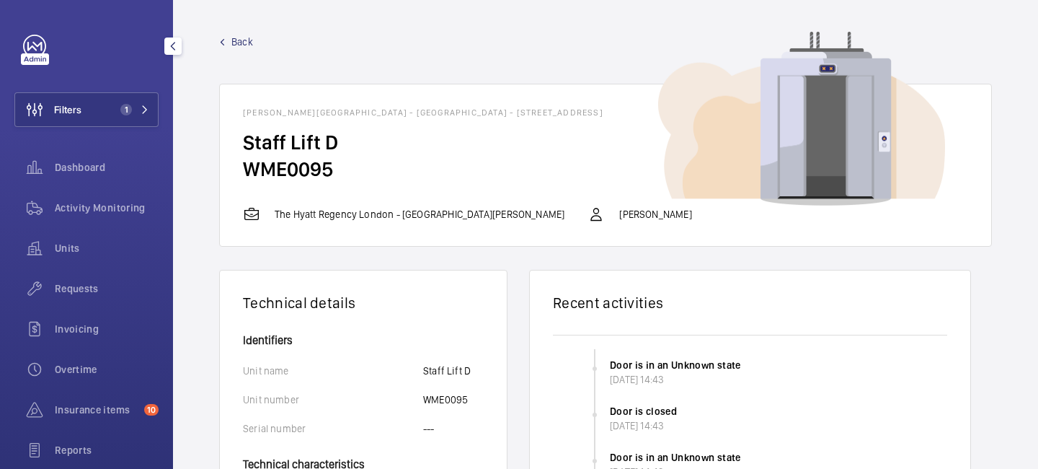
click at [234, 45] on span "Back" at bounding box center [242, 42] width 22 height 14
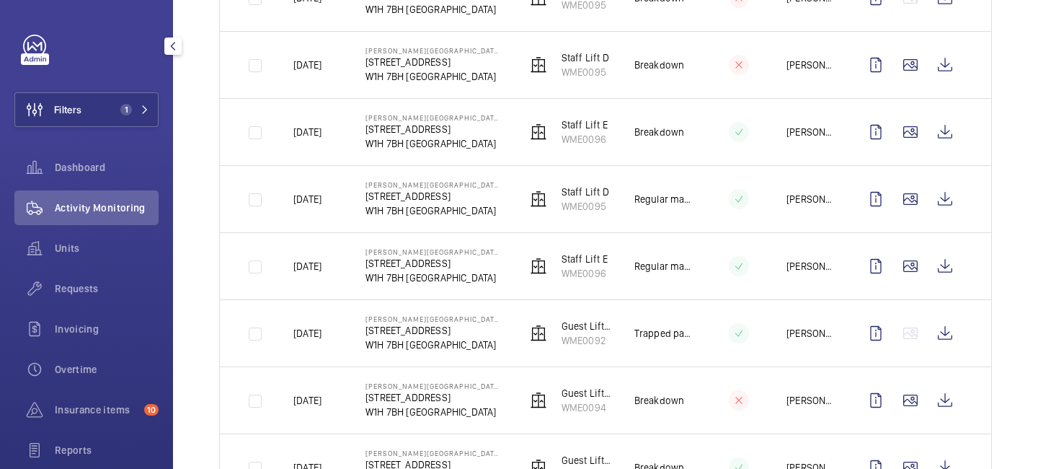
scroll to position [320, 0]
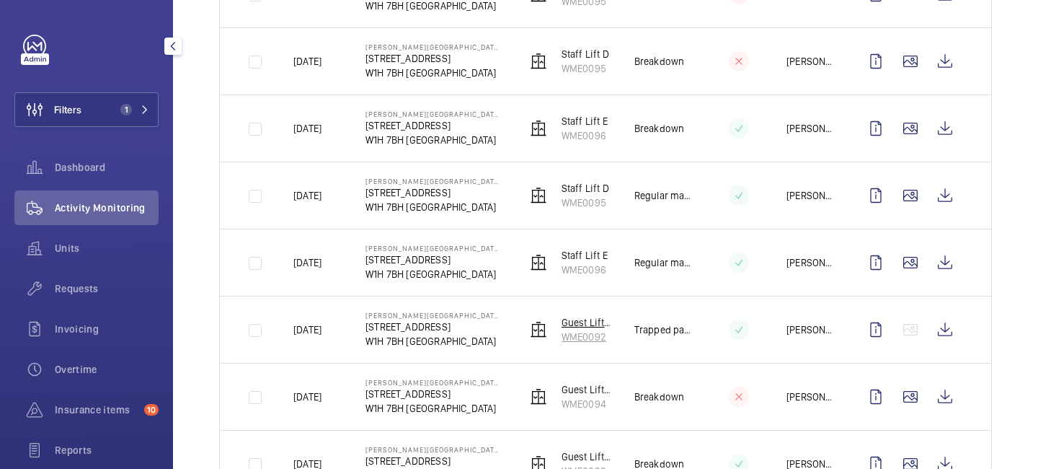
click at [534, 337] on img at bounding box center [538, 329] width 17 height 17
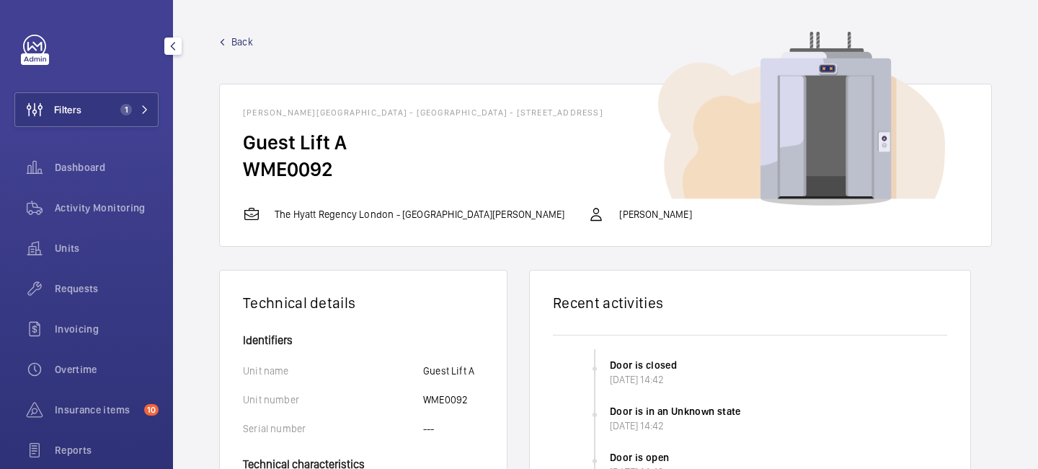
click at [239, 45] on span "Back" at bounding box center [242, 42] width 22 height 14
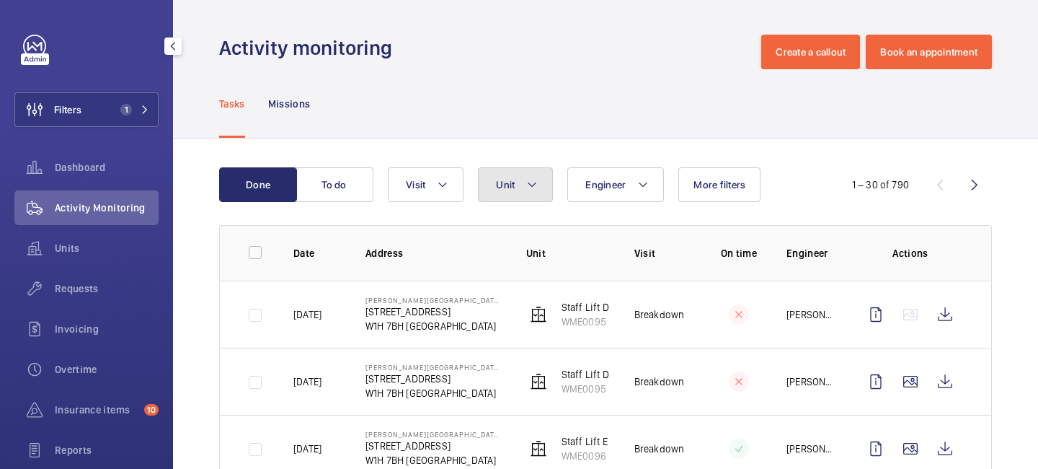
click at [536, 181] on mat-icon at bounding box center [532, 184] width 12 height 17
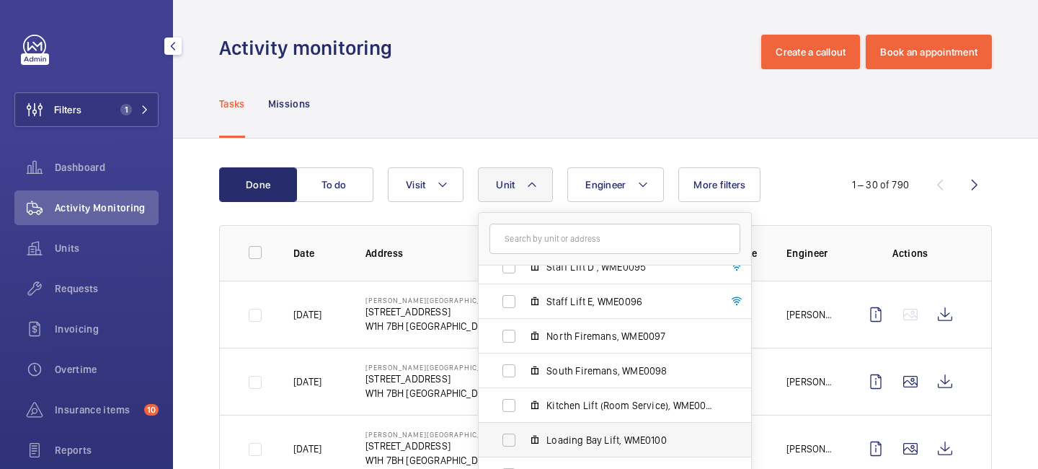
scroll to position [384, 0]
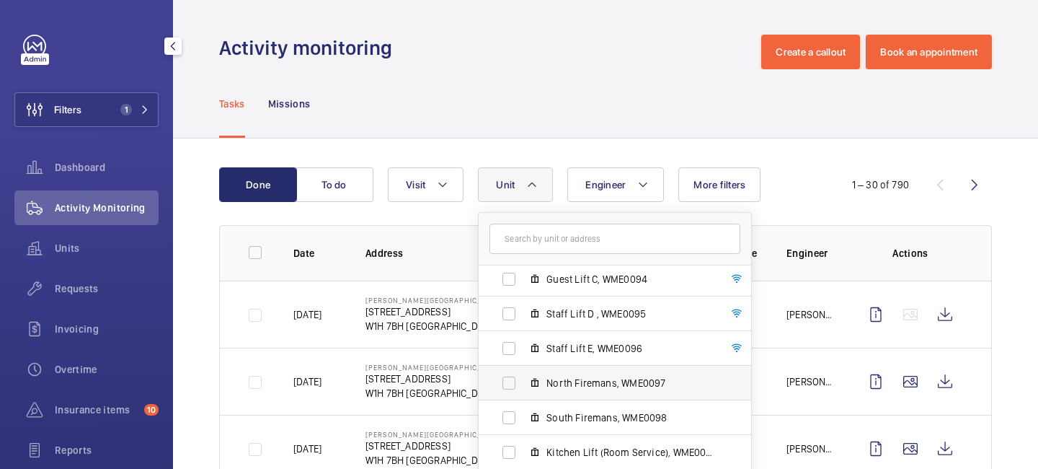
click at [510, 381] on label "North Firemans, WME0097" at bounding box center [604, 383] width 250 height 35
click at [510, 381] on input "North Firemans, WME0097" at bounding box center [509, 382] width 29 height 29
checkbox input "true"
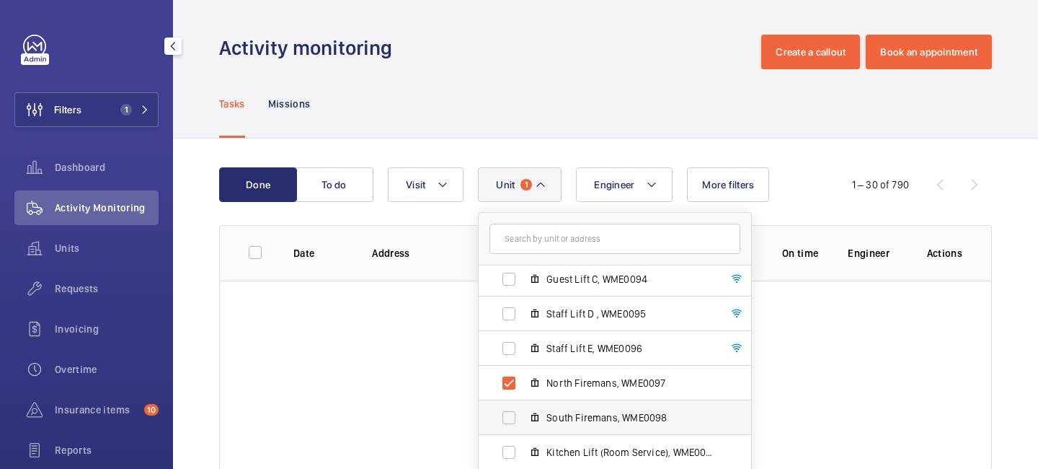
click at [508, 417] on label "South Firemans, WME0098" at bounding box center [604, 417] width 250 height 35
click at [508, 417] on input "South Firemans, WME0098" at bounding box center [509, 417] width 29 height 29
checkbox input "true"
click at [544, 128] on div "Tasks Missions" at bounding box center [605, 103] width 773 height 69
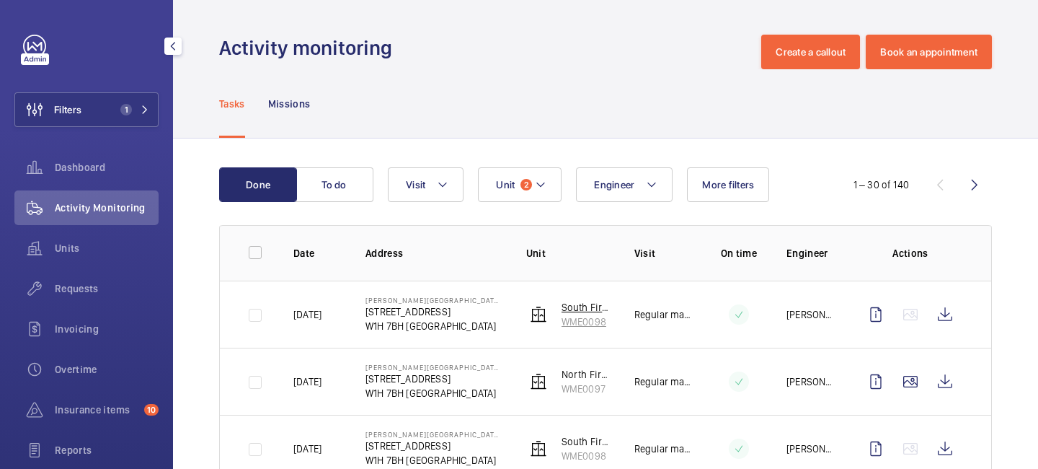
click at [542, 312] on img at bounding box center [538, 314] width 17 height 17
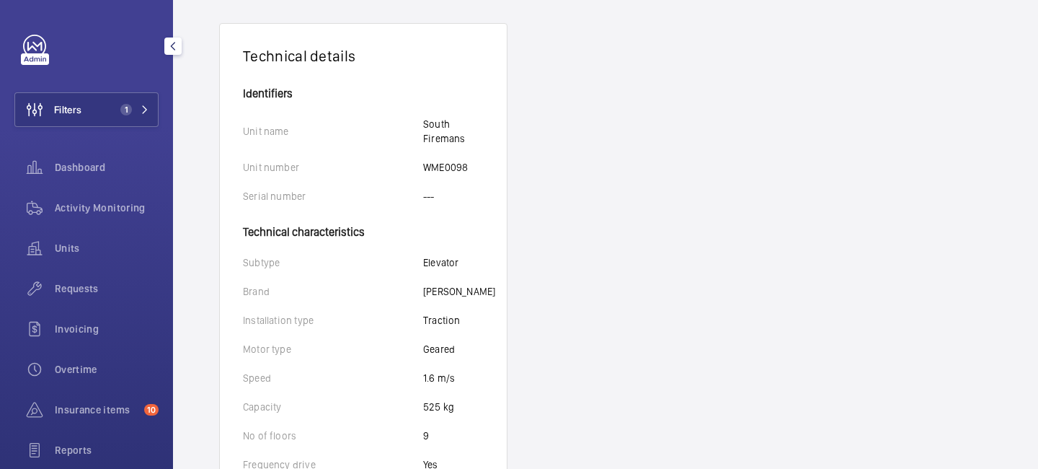
scroll to position [351, 0]
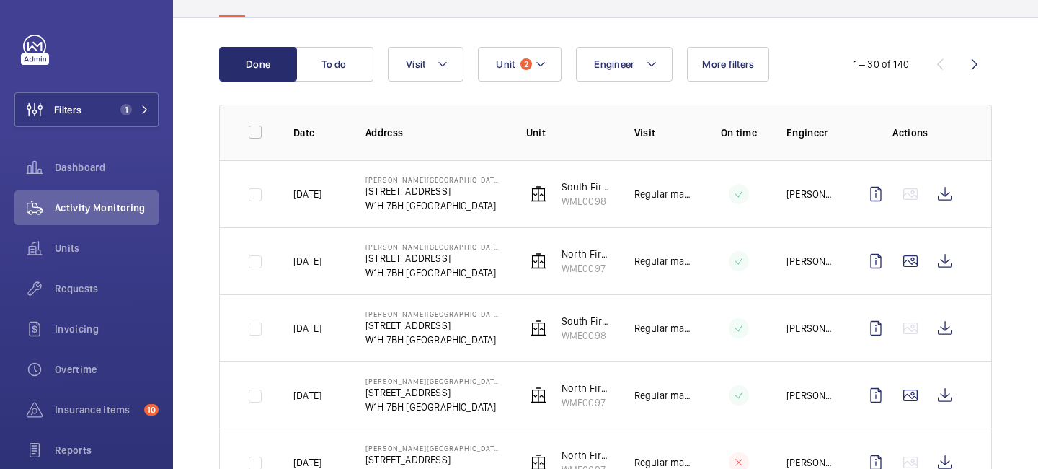
scroll to position [351, 0]
